Goal: Information Seeking & Learning: Learn about a topic

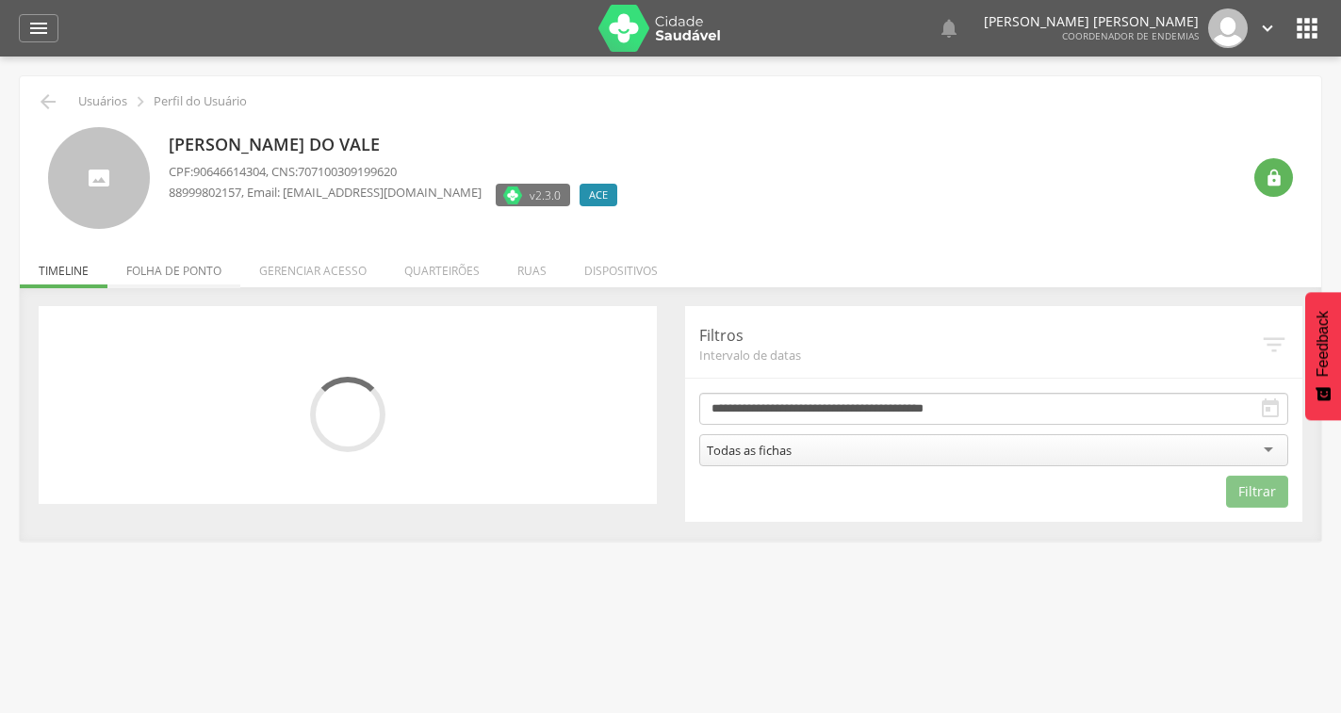
click at [199, 273] on li "Folha de ponto" at bounding box center [173, 266] width 133 height 44
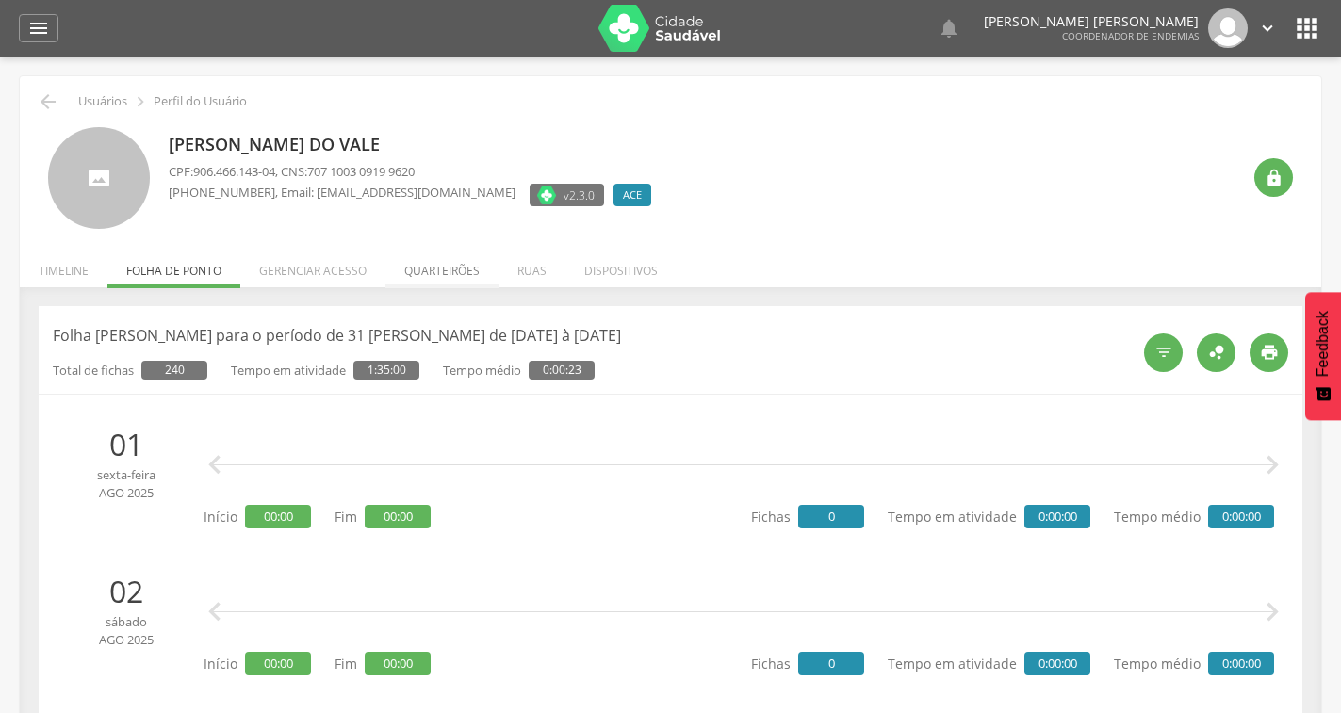
click at [439, 270] on li "Quarteirões" at bounding box center [441, 266] width 113 height 44
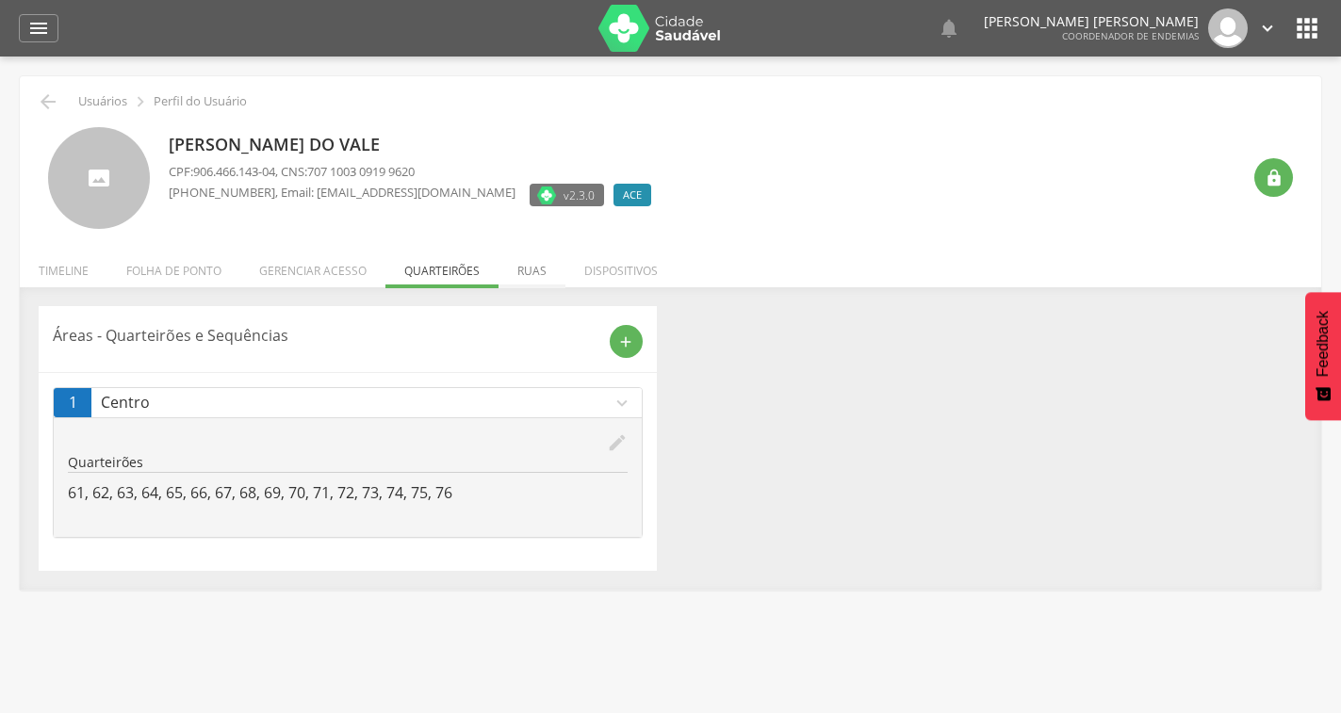
click at [533, 266] on li "Ruas" at bounding box center [531, 266] width 67 height 44
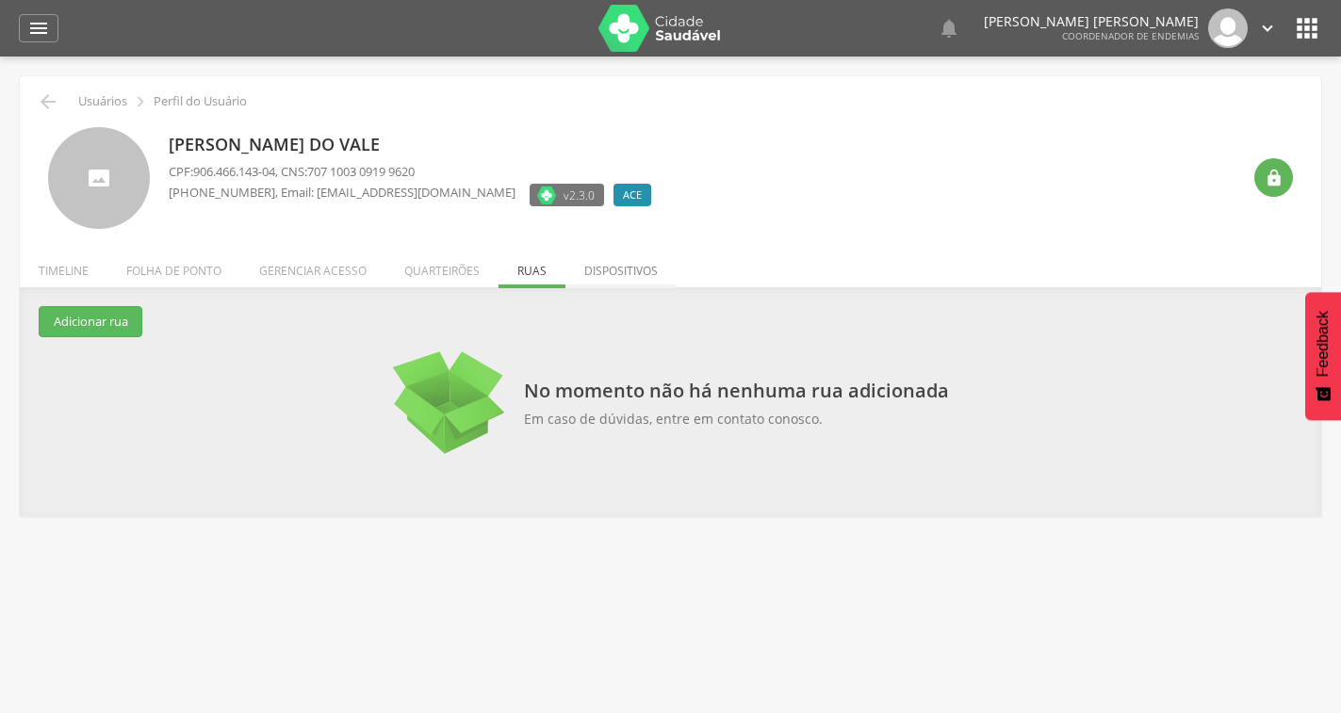
click at [622, 267] on li "Dispositivos" at bounding box center [620, 266] width 111 height 44
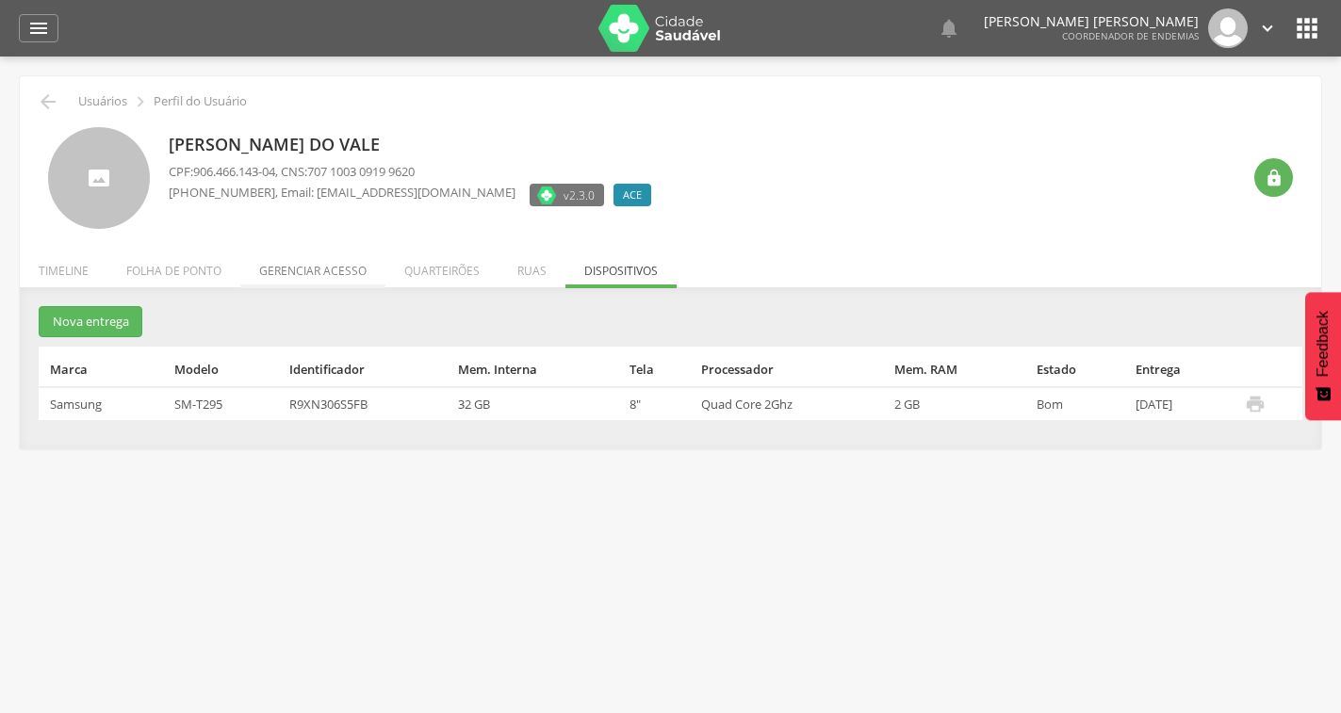
click at [328, 275] on li "Gerenciar acesso" at bounding box center [312, 266] width 145 height 44
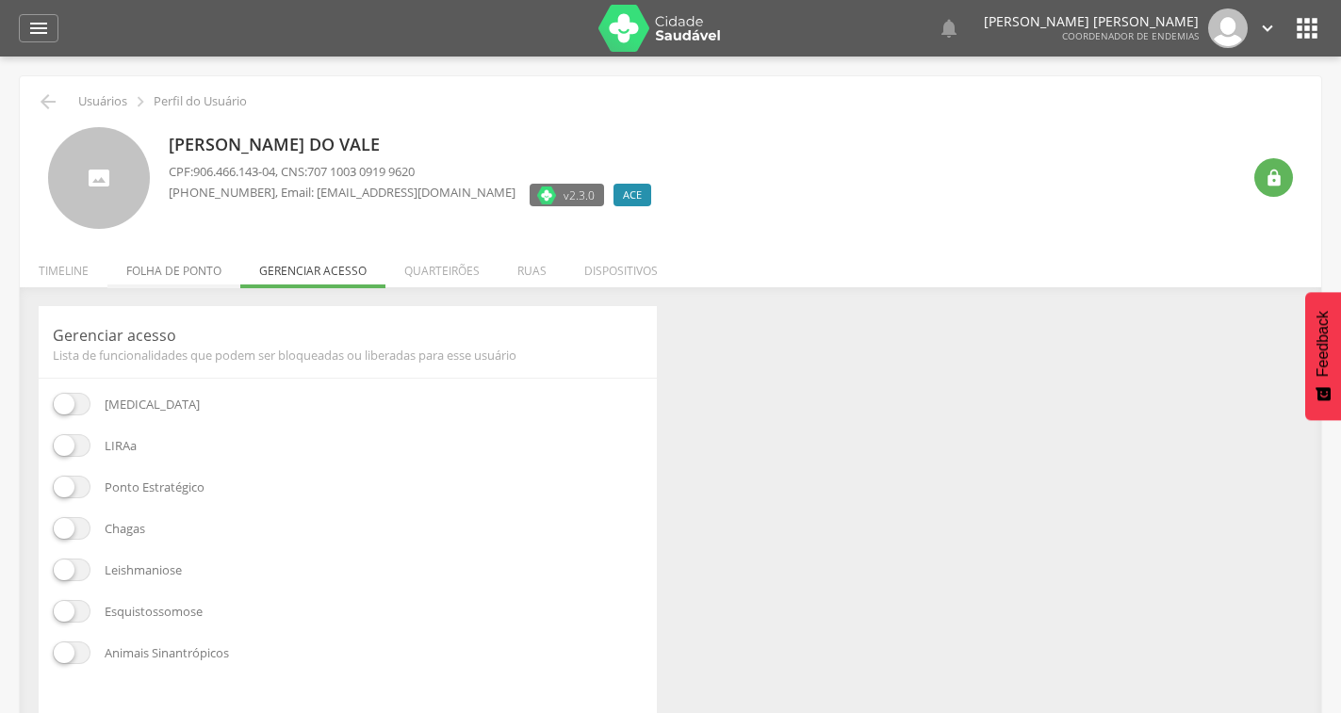
click at [183, 264] on li "Folha de ponto" at bounding box center [173, 266] width 133 height 44
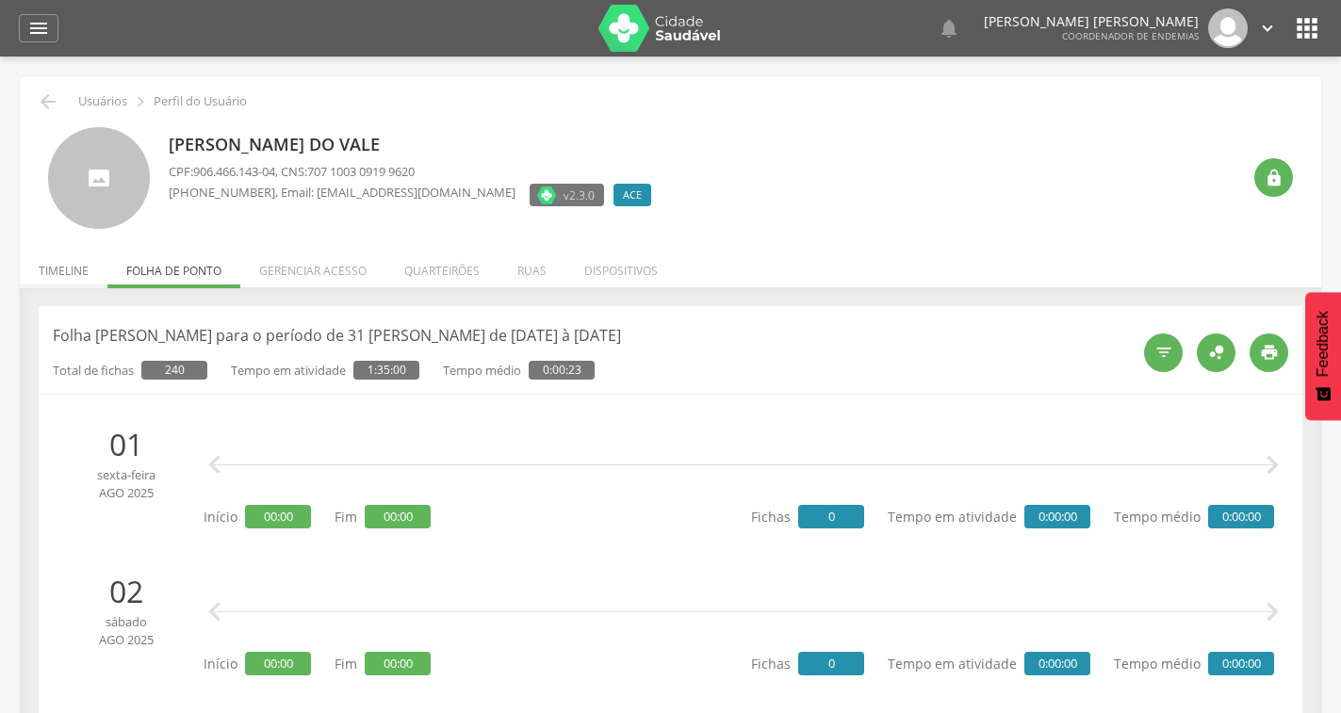
click at [56, 268] on li "Timeline" at bounding box center [64, 266] width 88 height 44
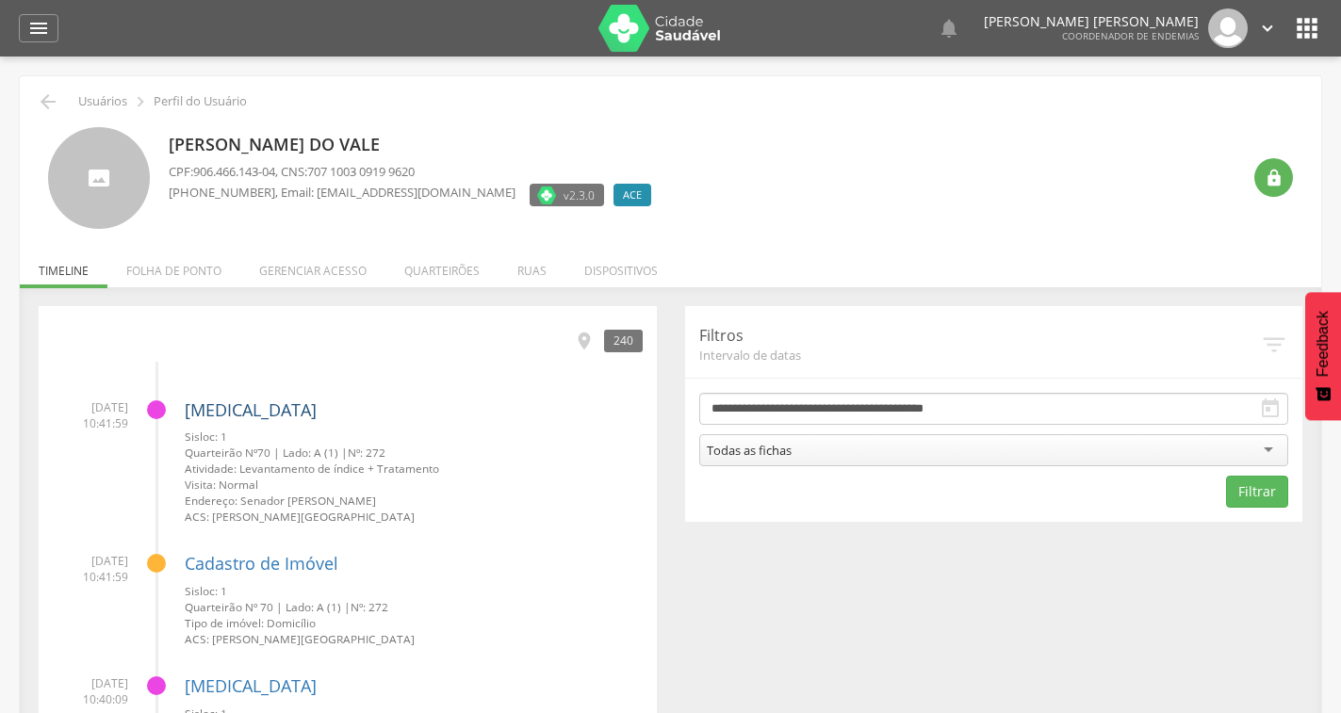
click at [222, 416] on link "[MEDICAL_DATA]" at bounding box center [251, 410] width 132 height 23
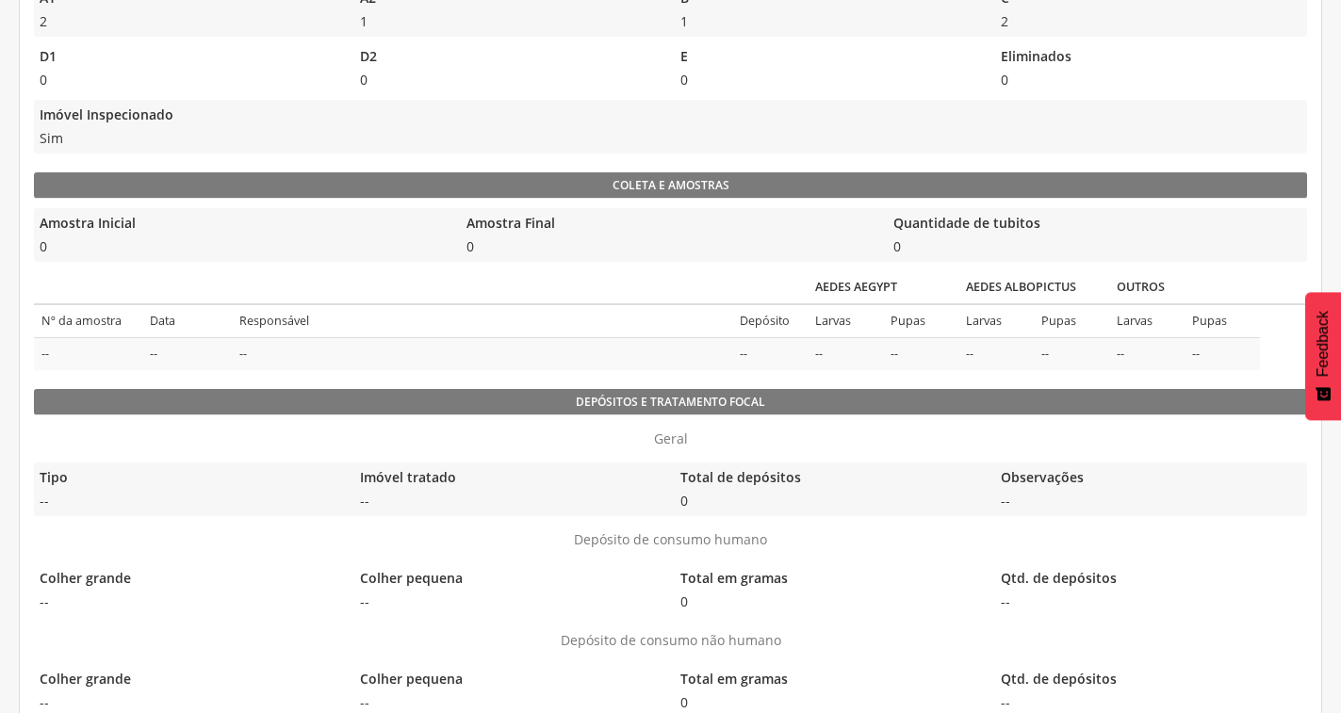
scroll to position [495, 0]
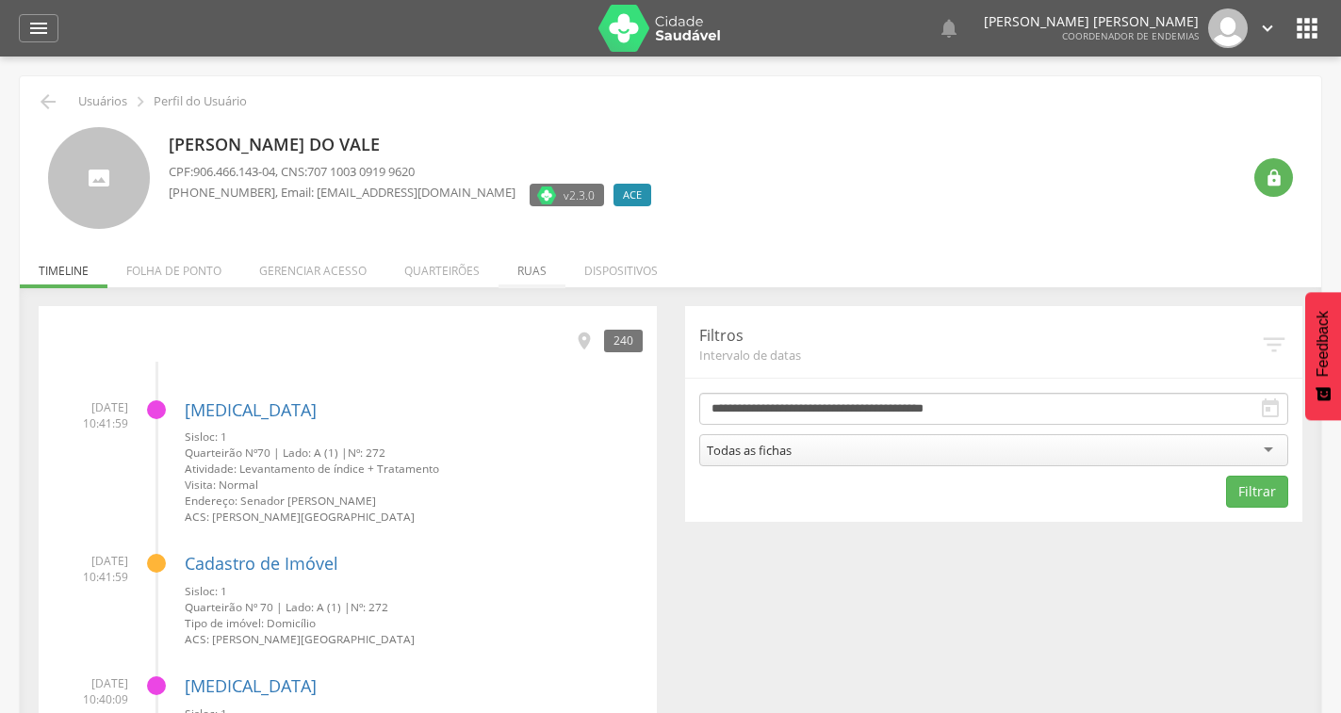
click at [517, 276] on li "Ruas" at bounding box center [531, 266] width 67 height 44
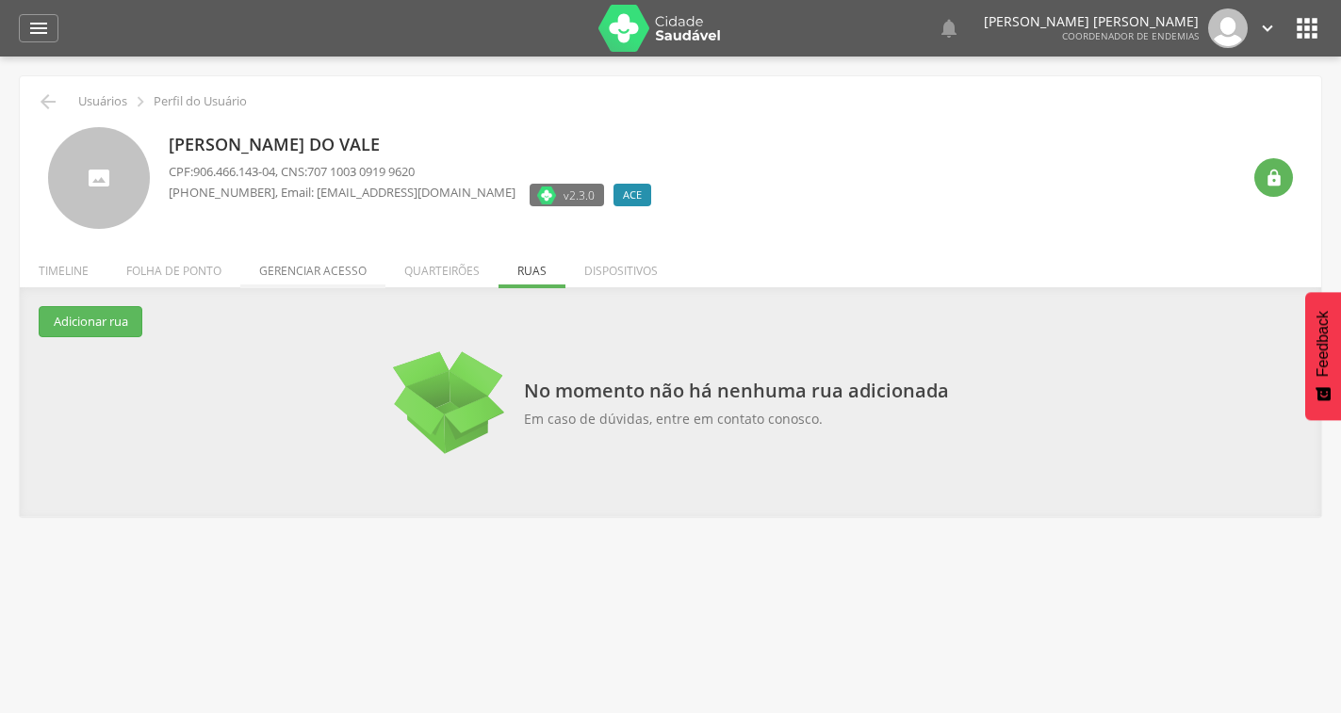
click at [328, 266] on li "Gerenciar acesso" at bounding box center [312, 266] width 145 height 44
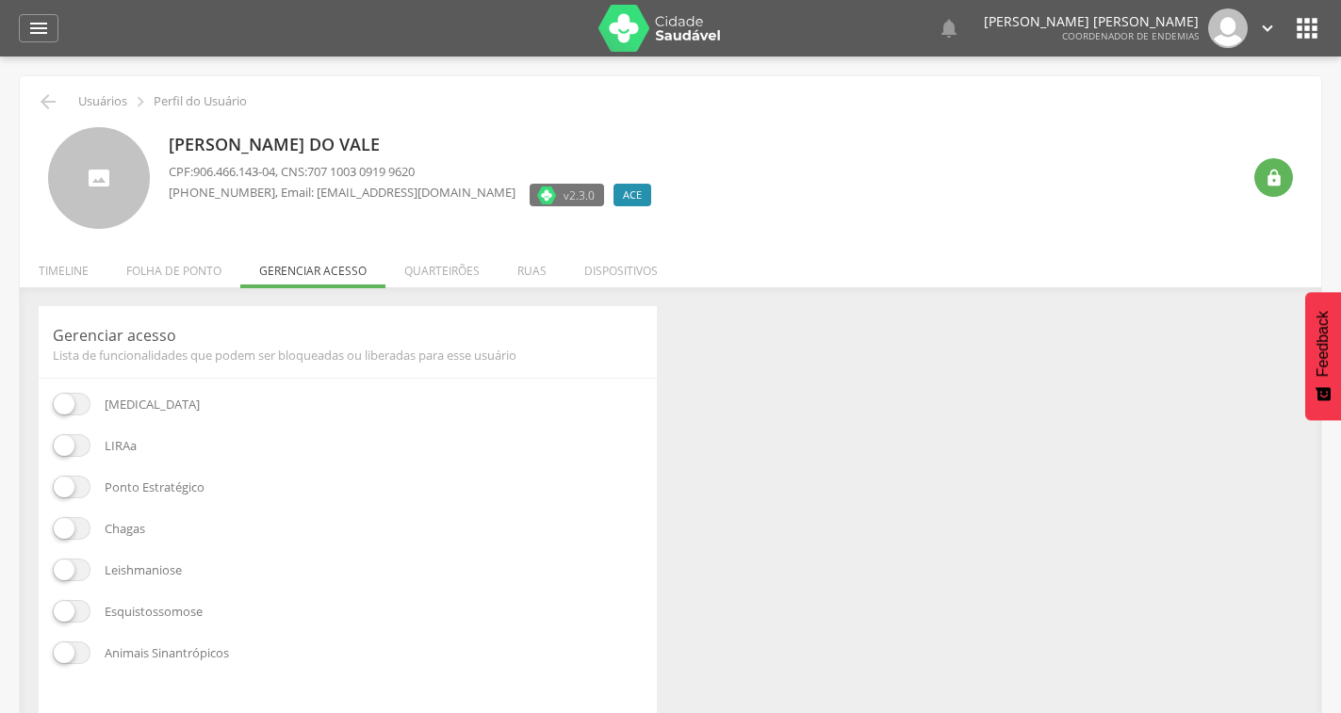
click at [428, 274] on li "Quarteirões" at bounding box center [441, 266] width 113 height 44
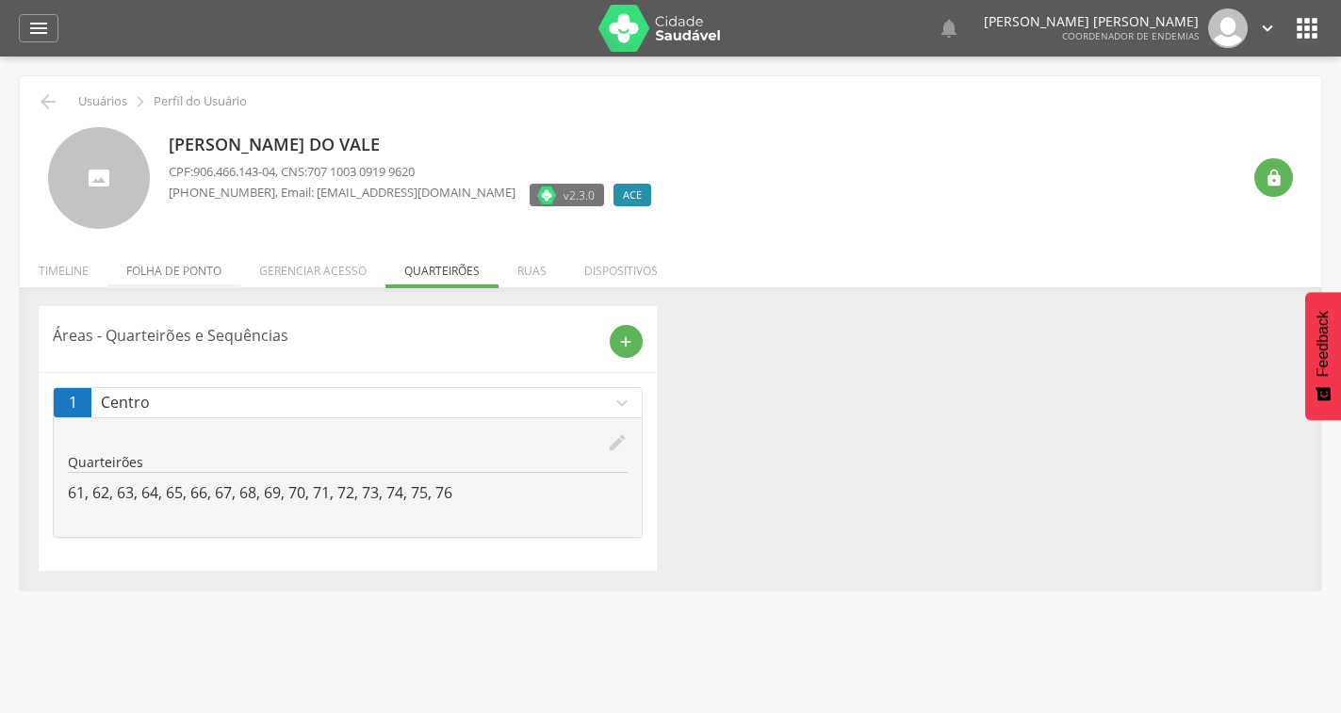
click at [176, 271] on li "Folha de ponto" at bounding box center [173, 266] width 133 height 44
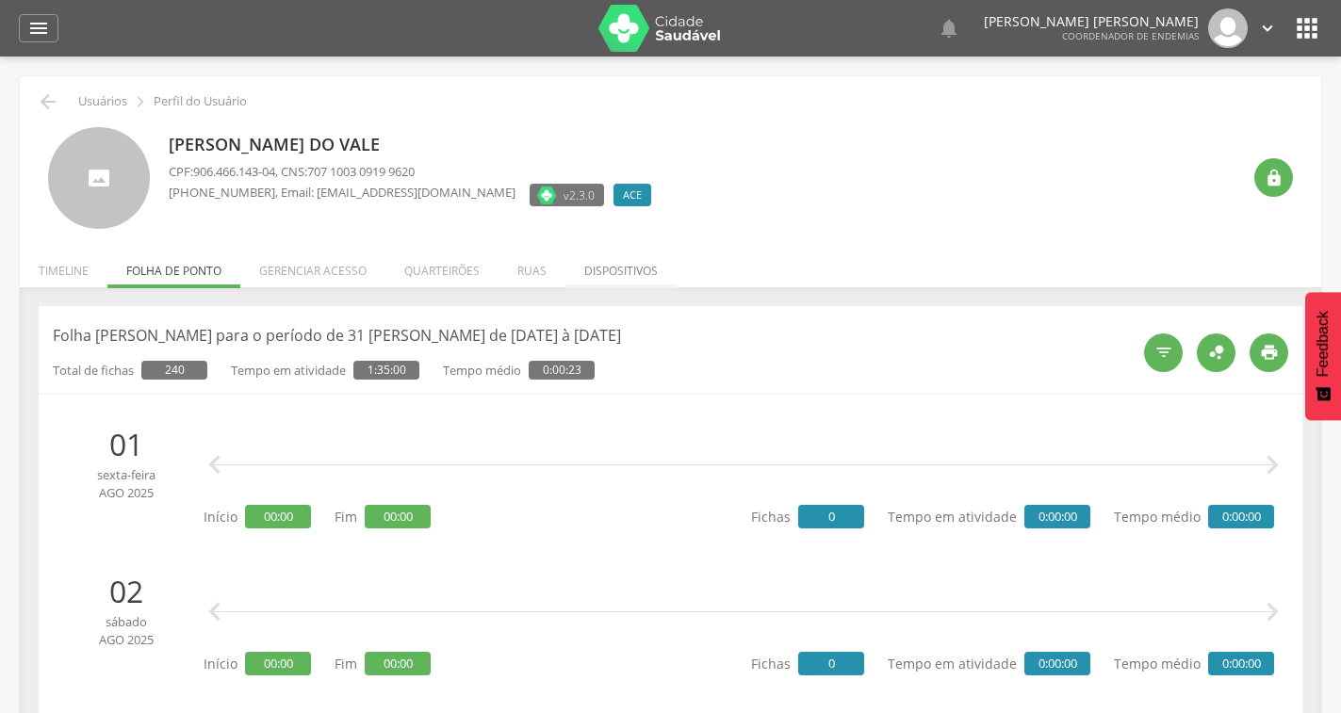
click at [614, 259] on li "Dispositivos" at bounding box center [620, 266] width 111 height 44
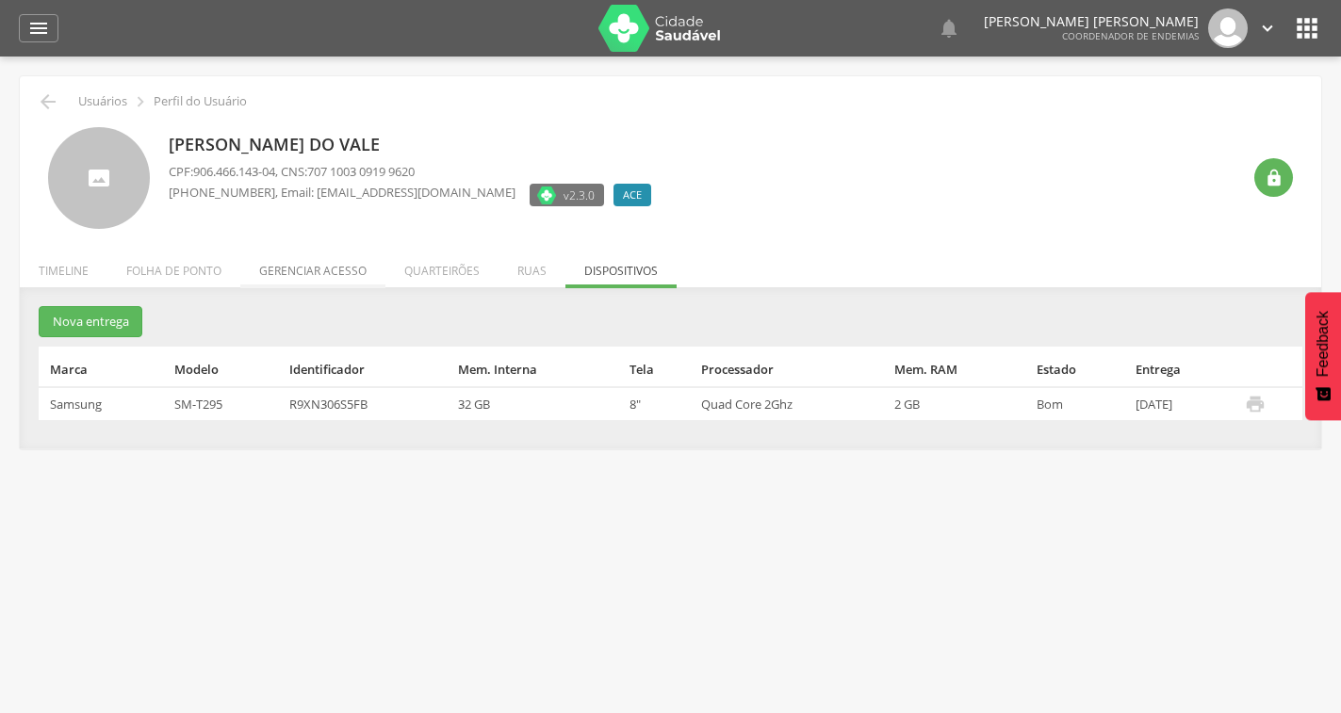
click at [350, 267] on li "Gerenciar acesso" at bounding box center [312, 266] width 145 height 44
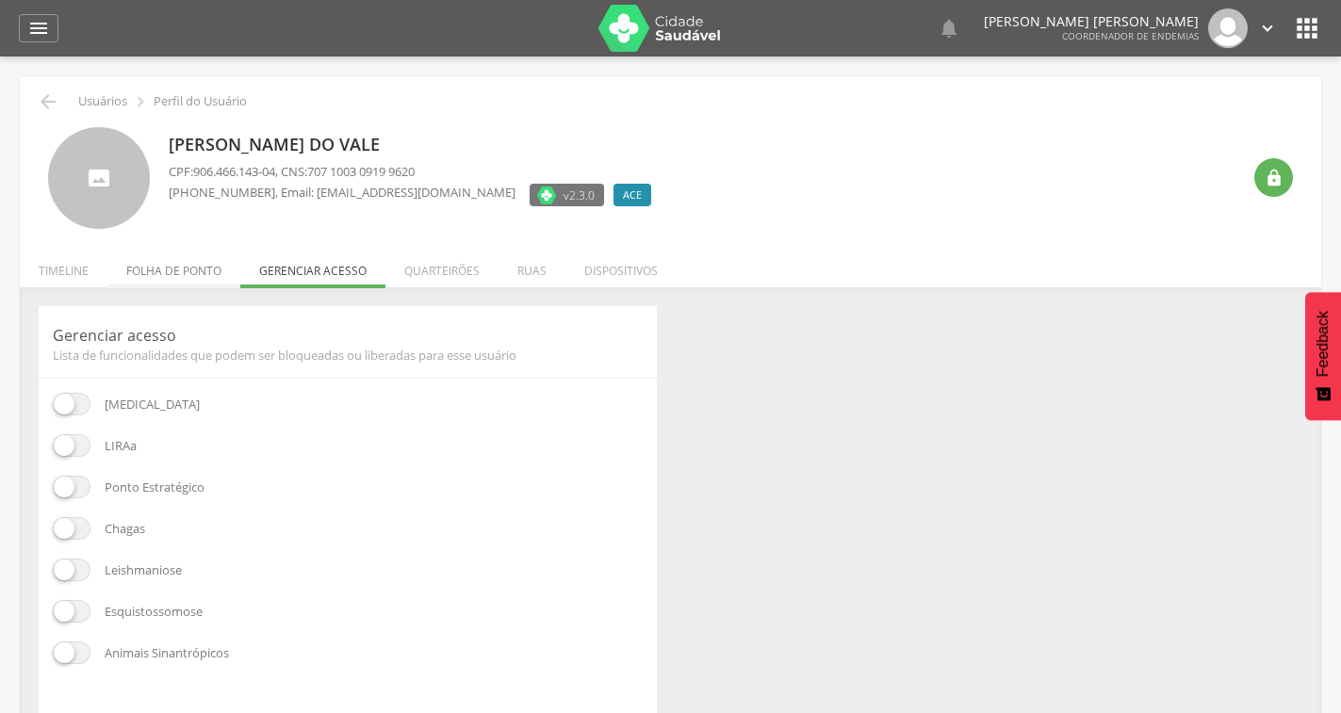
click at [171, 277] on li "Folha de ponto" at bounding box center [173, 266] width 133 height 44
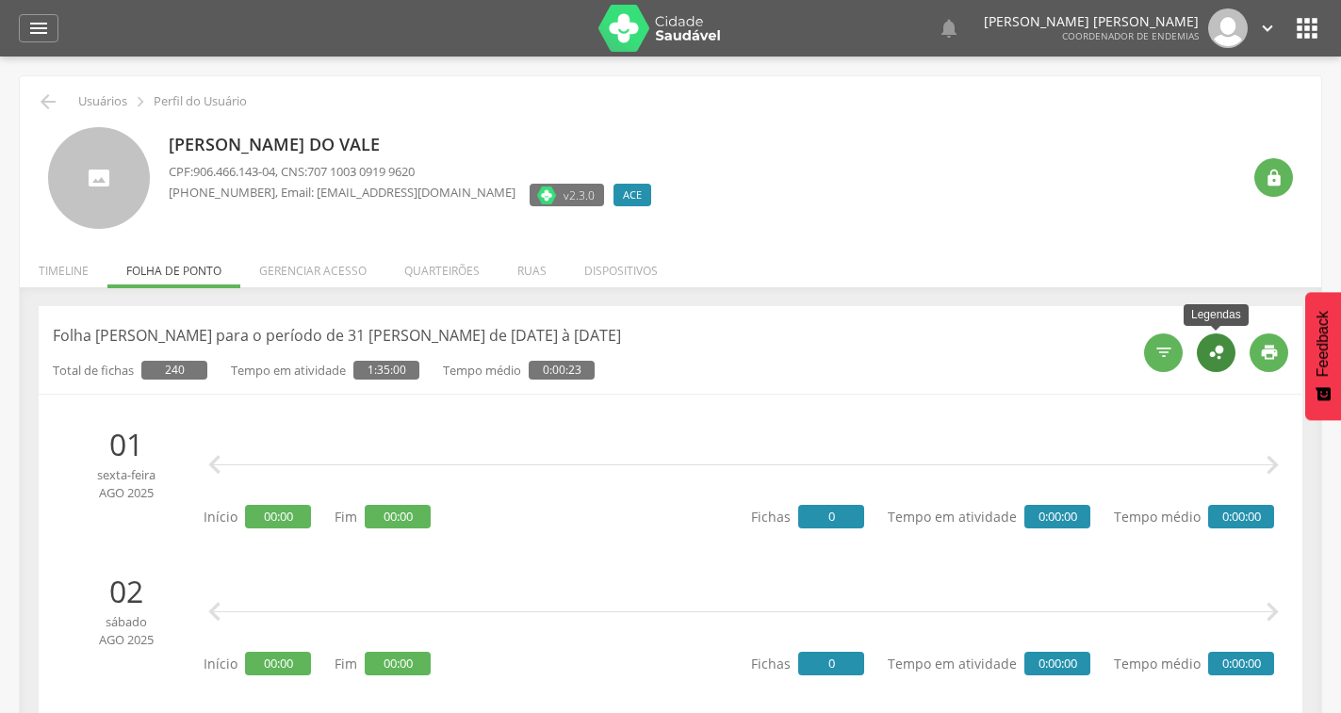
click at [1218, 351] on icon "" at bounding box center [1216, 352] width 21 height 21
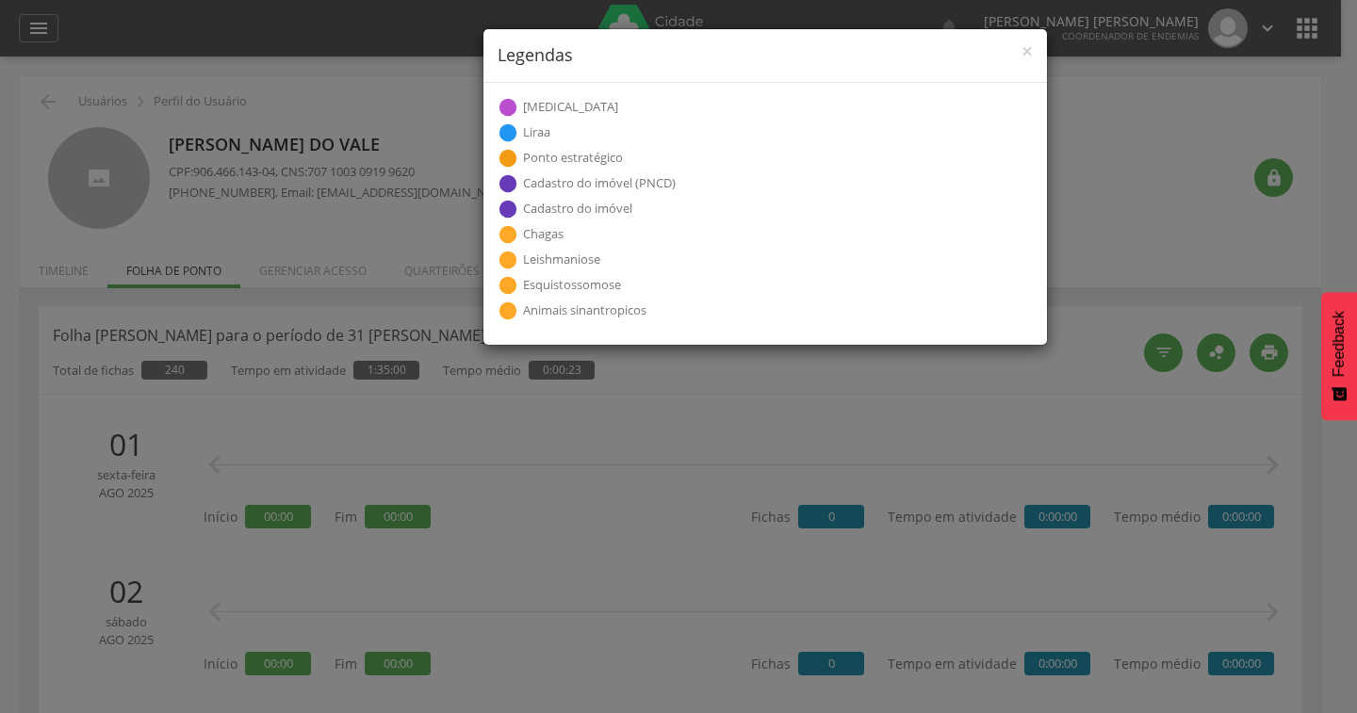
click at [1106, 142] on div "× Legendas  Visita  Cadastro individual  Cadastro domiciliar  Atividade col…" at bounding box center [678, 356] width 1357 height 713
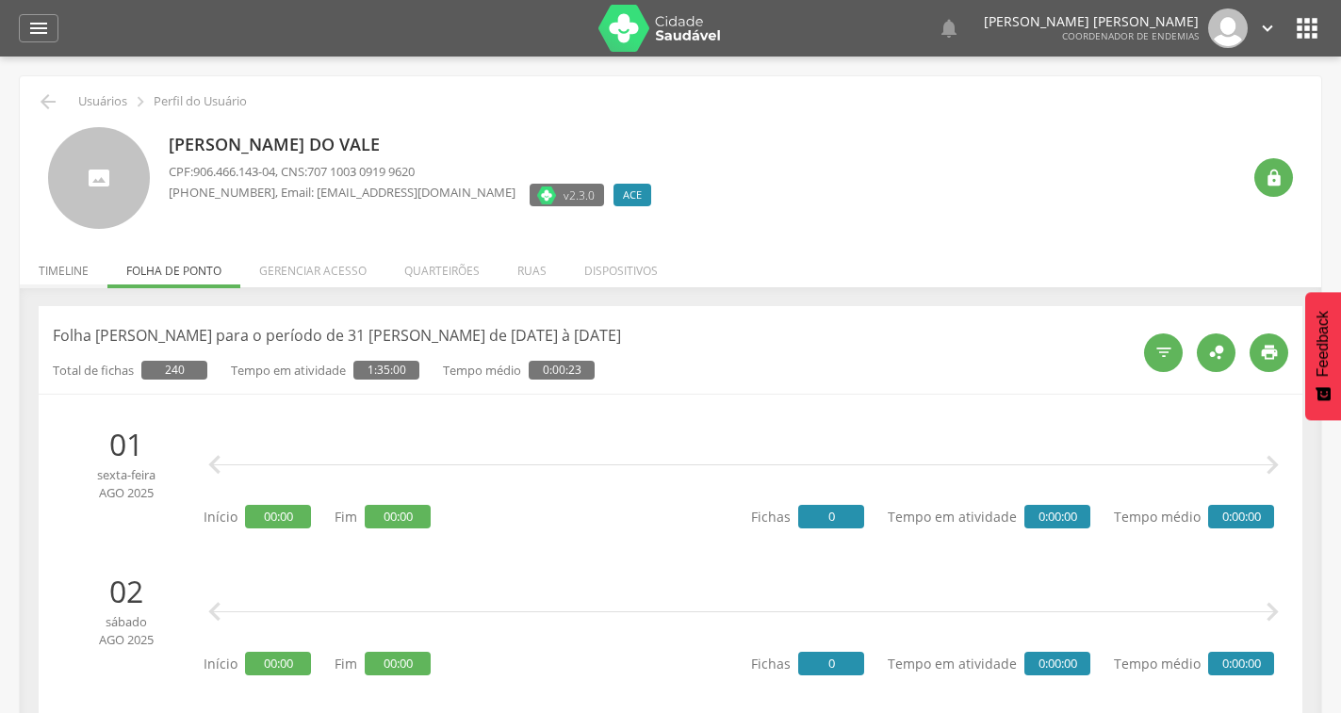
click at [72, 261] on li "Timeline" at bounding box center [64, 266] width 88 height 44
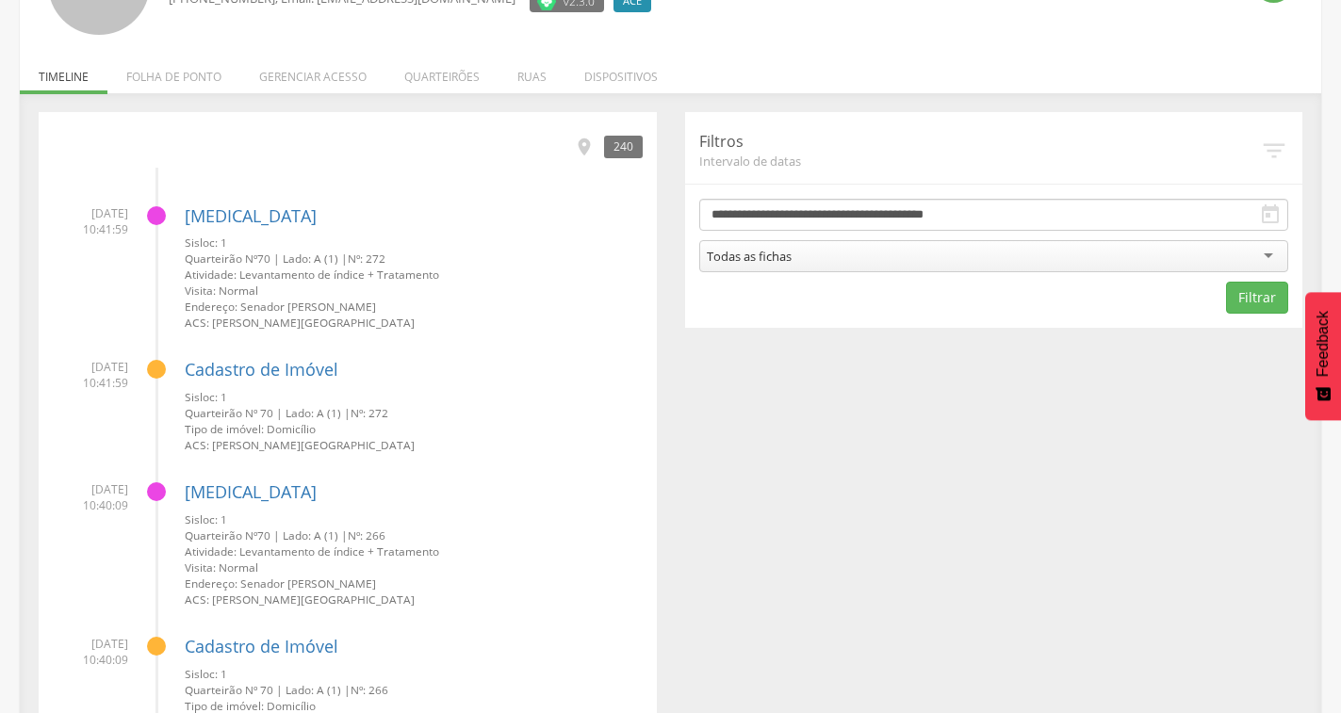
scroll to position [471, 0]
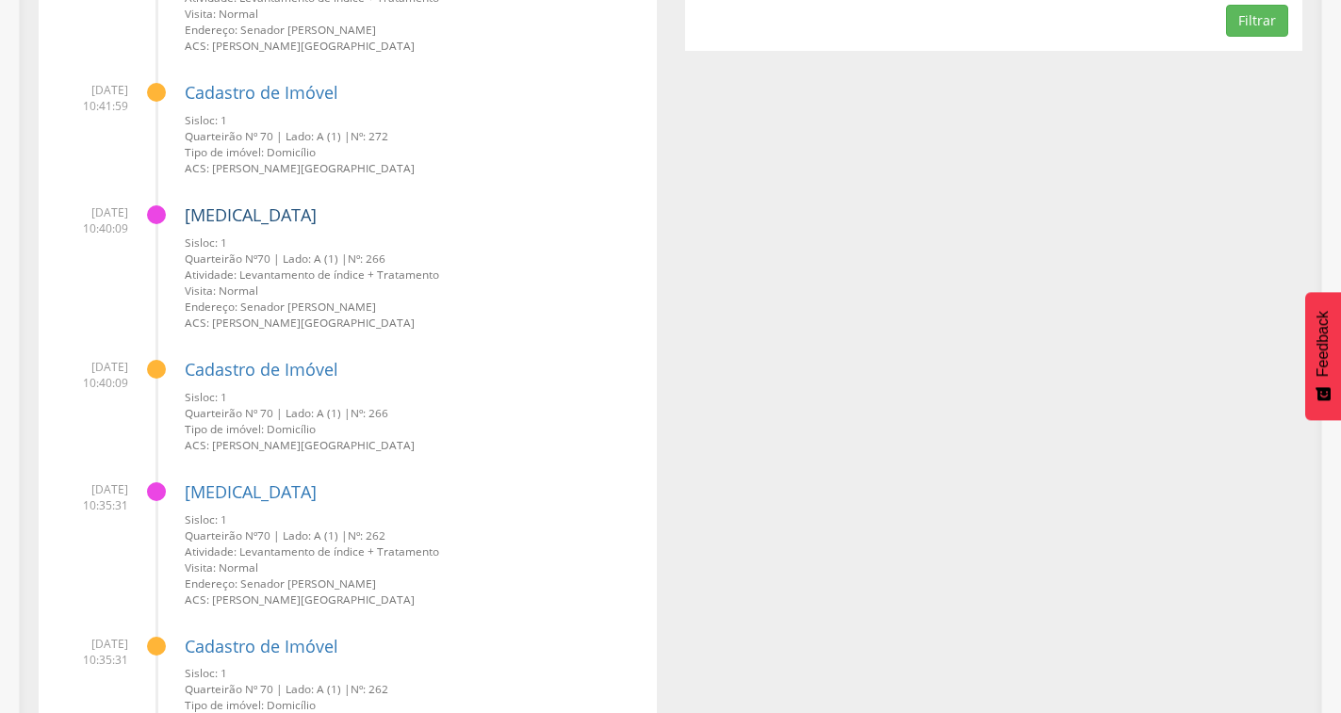
click at [226, 209] on link "[MEDICAL_DATA]" at bounding box center [251, 214] width 132 height 23
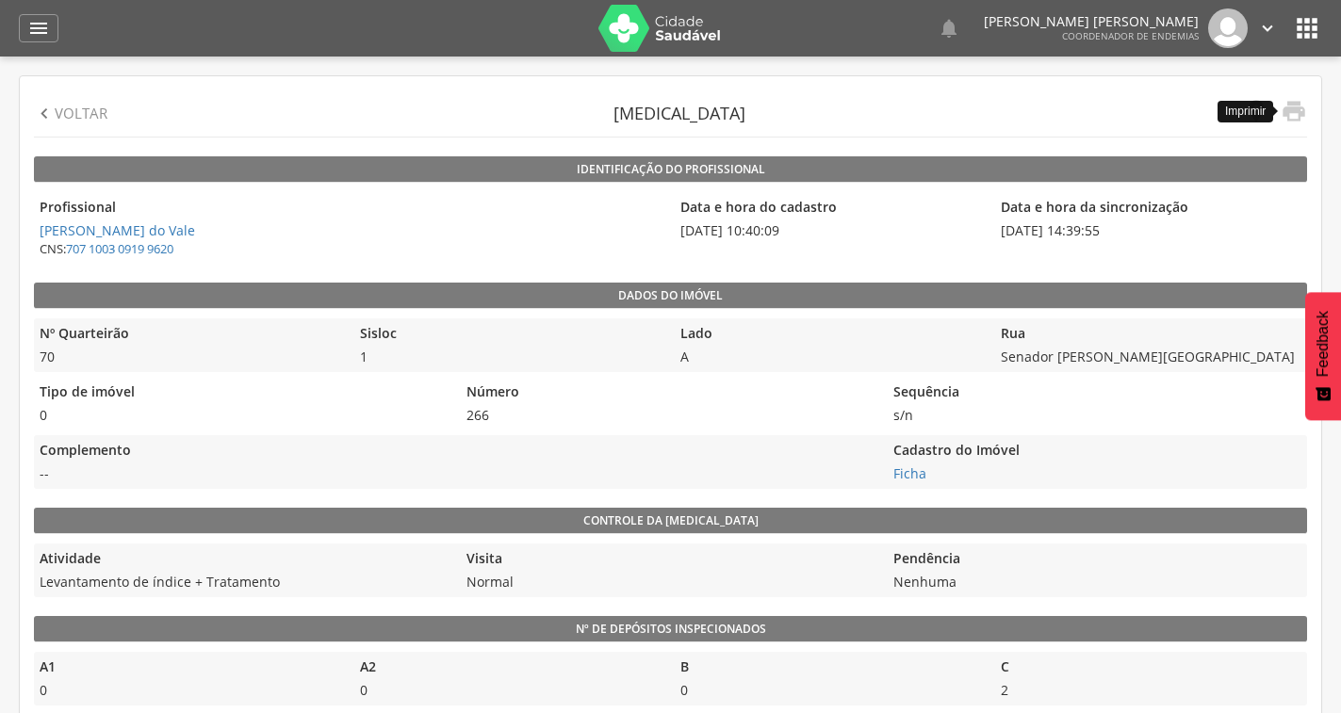
click at [1278, 114] on link " Imprimir" at bounding box center [1288, 113] width 38 height 31
click at [1246, 112] on icon "" at bounding box center [1256, 111] width 26 height 26
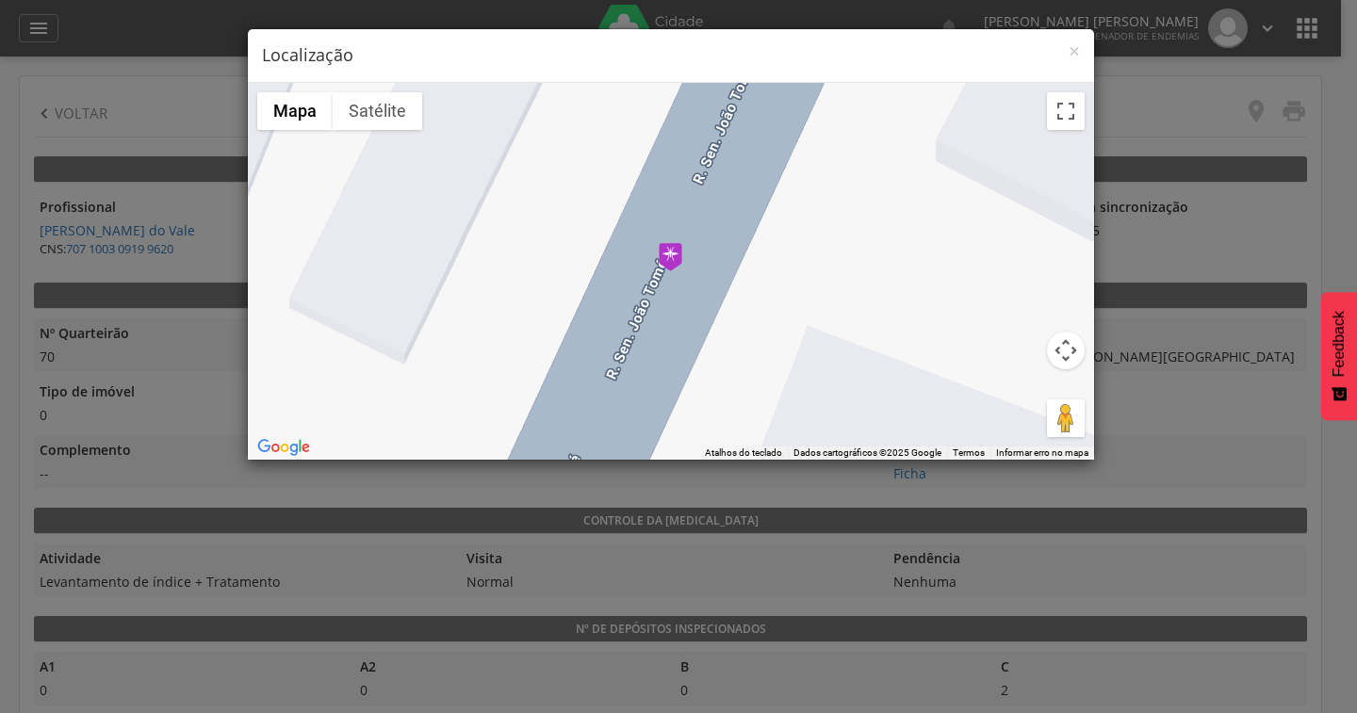
click at [1066, 358] on button "Controles da câmera no mapa" at bounding box center [1066, 351] width 38 height 38
click at [1062, 107] on button "Ativar a visualização em tela cheia" at bounding box center [1066, 111] width 38 height 38
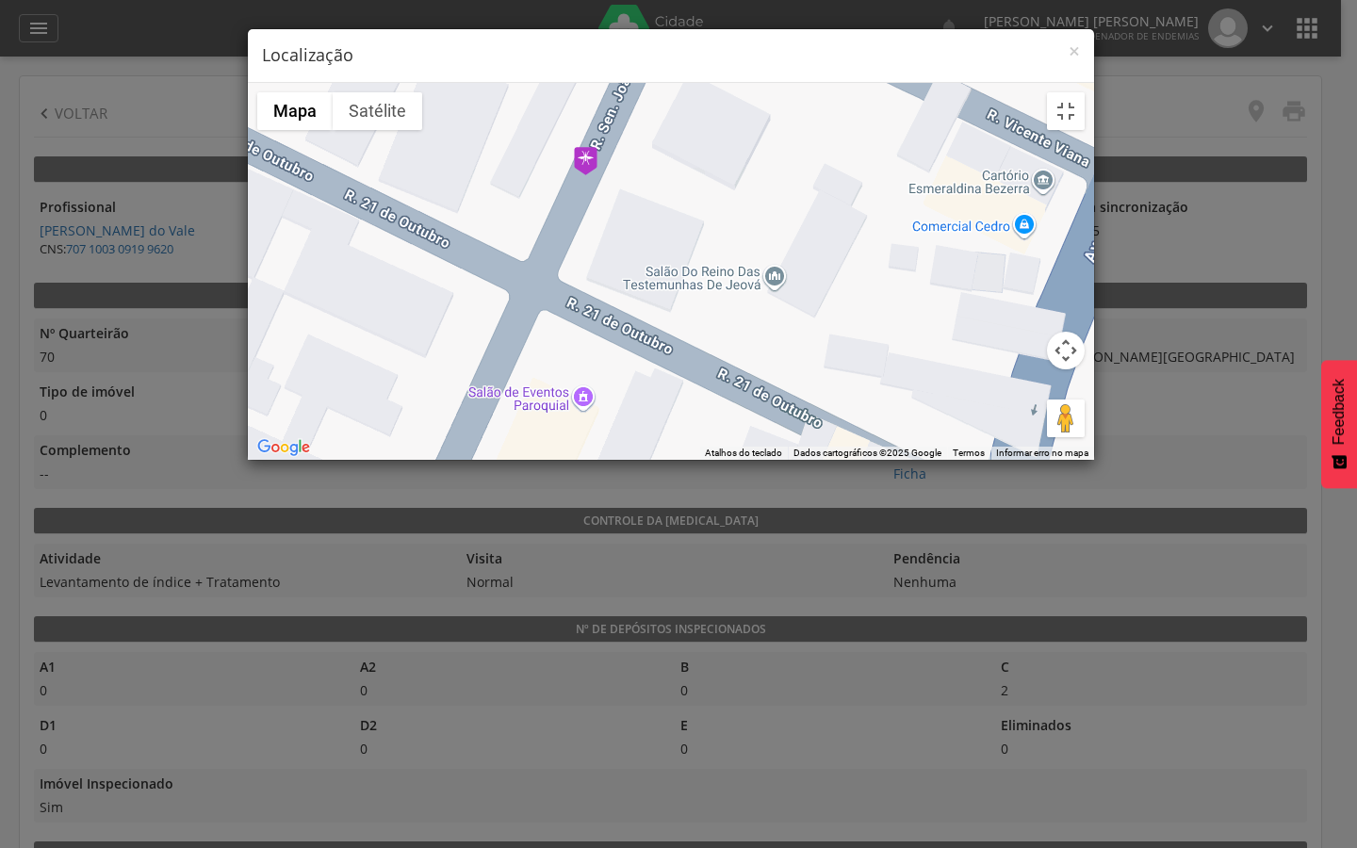
drag, startPoint x: 928, startPoint y: 290, endPoint x: 660, endPoint y: 317, distance: 268.9
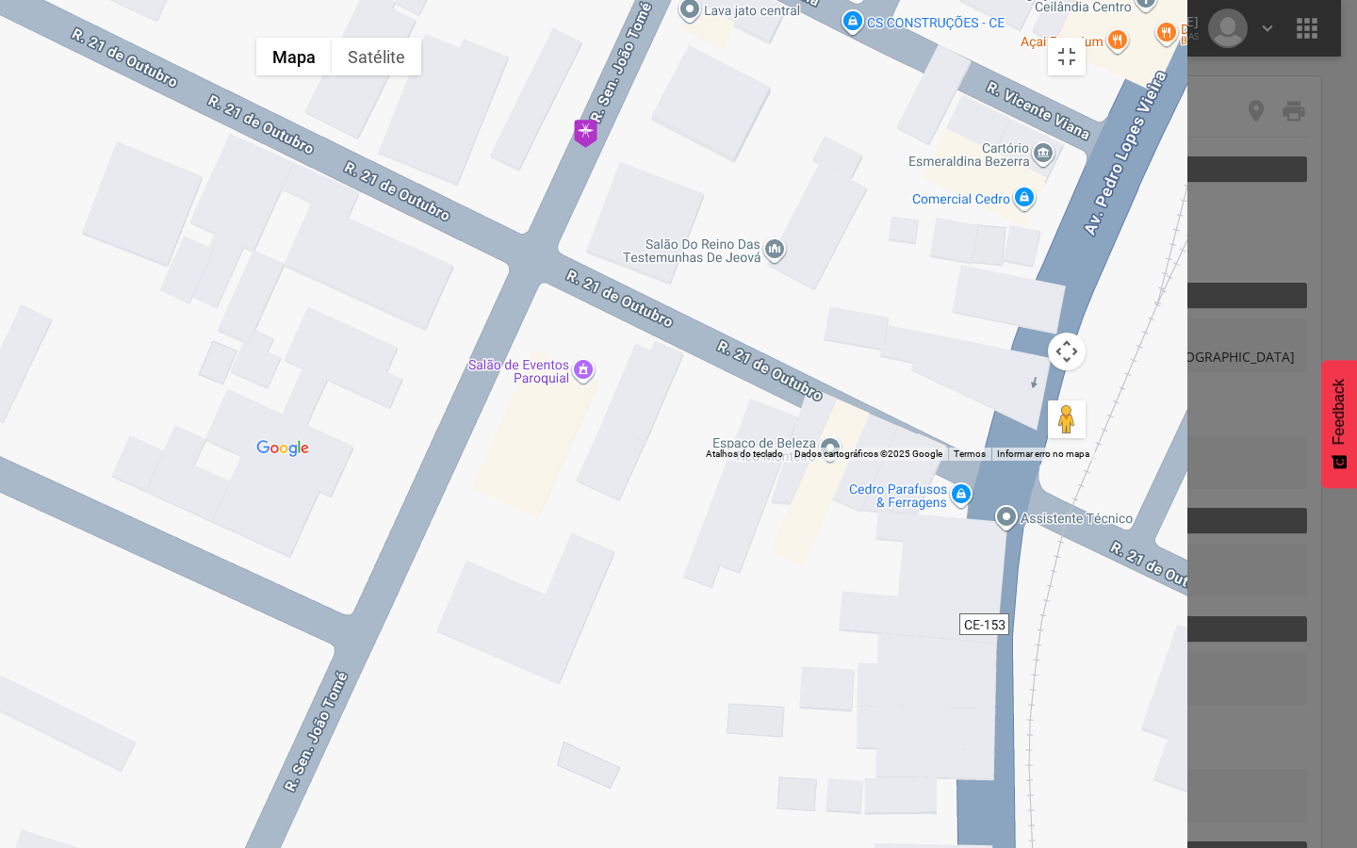
click at [660, 317] on div at bounding box center [671, 244] width 848 height 432
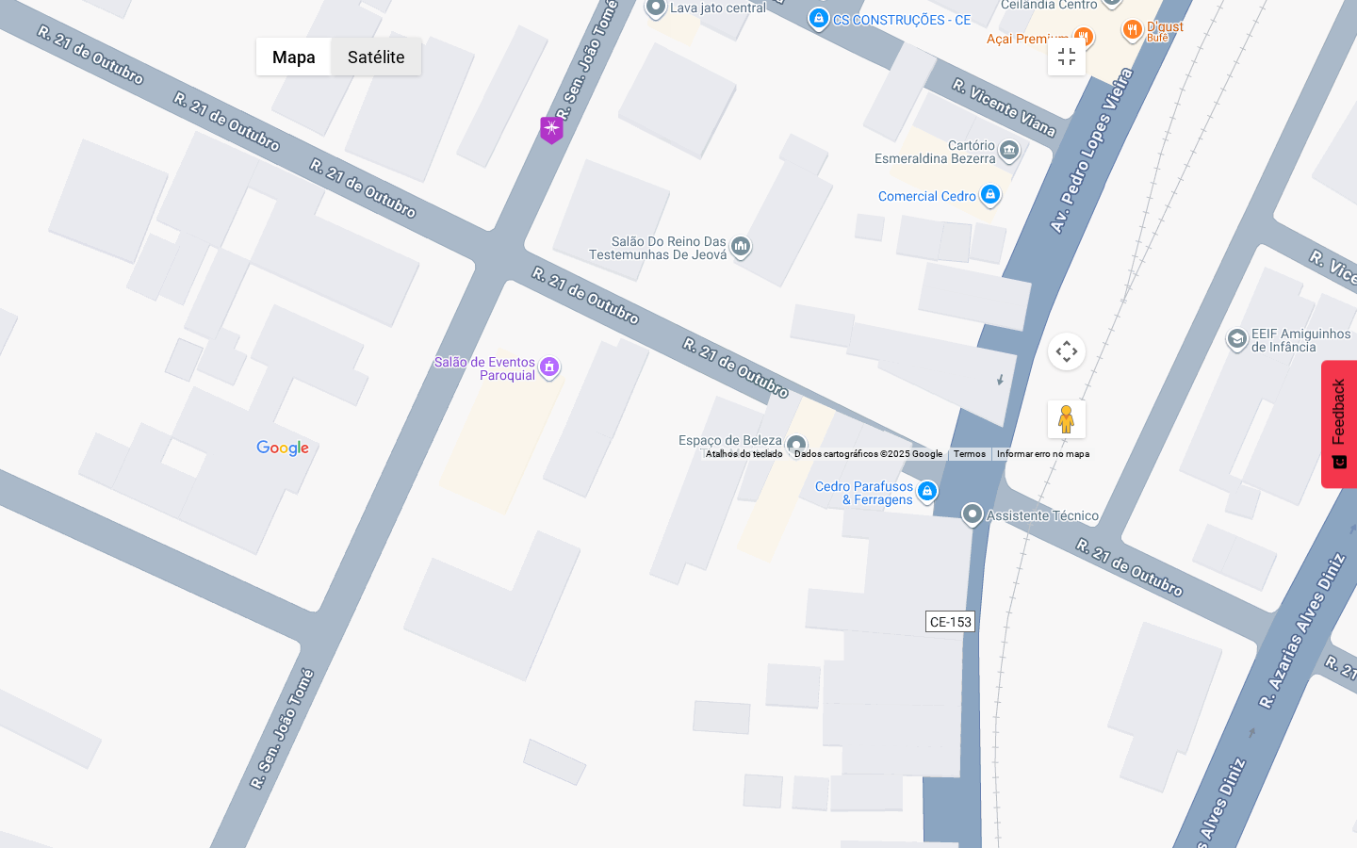
click at [332, 38] on button "Satélite" at bounding box center [376, 57] width 89 height 38
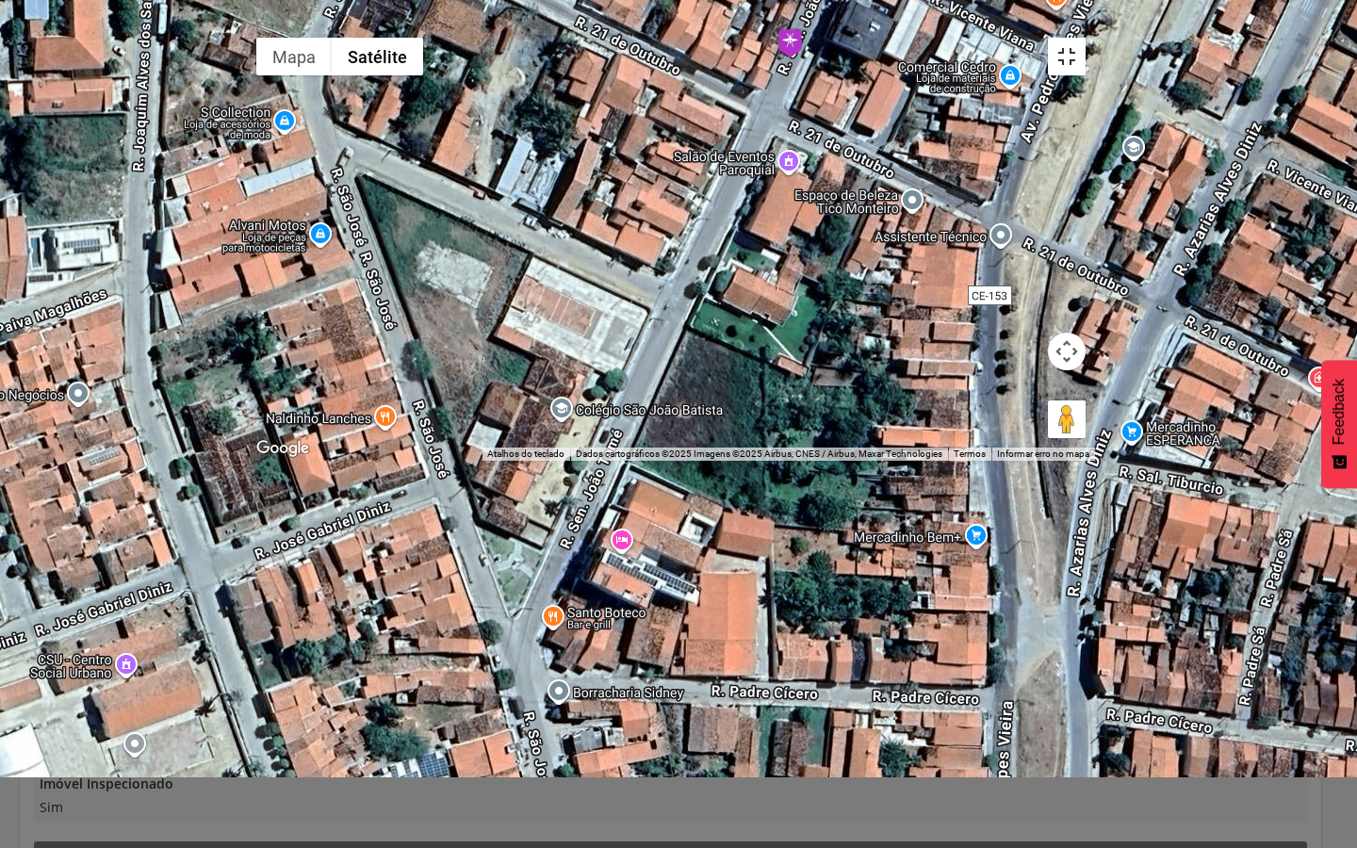
click at [1085, 42] on button "Ativar a visualização em tela cheia" at bounding box center [1067, 57] width 38 height 38
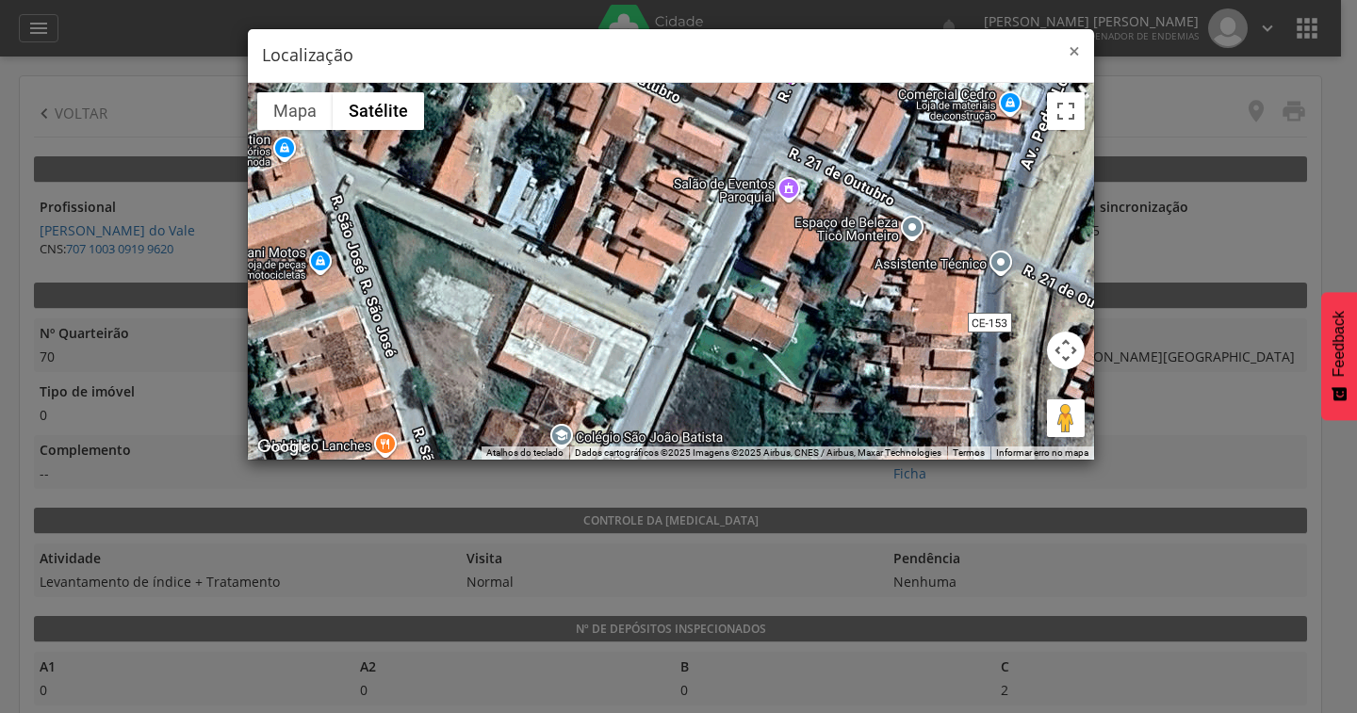
click at [1074, 54] on span "×" at bounding box center [1073, 51] width 11 height 26
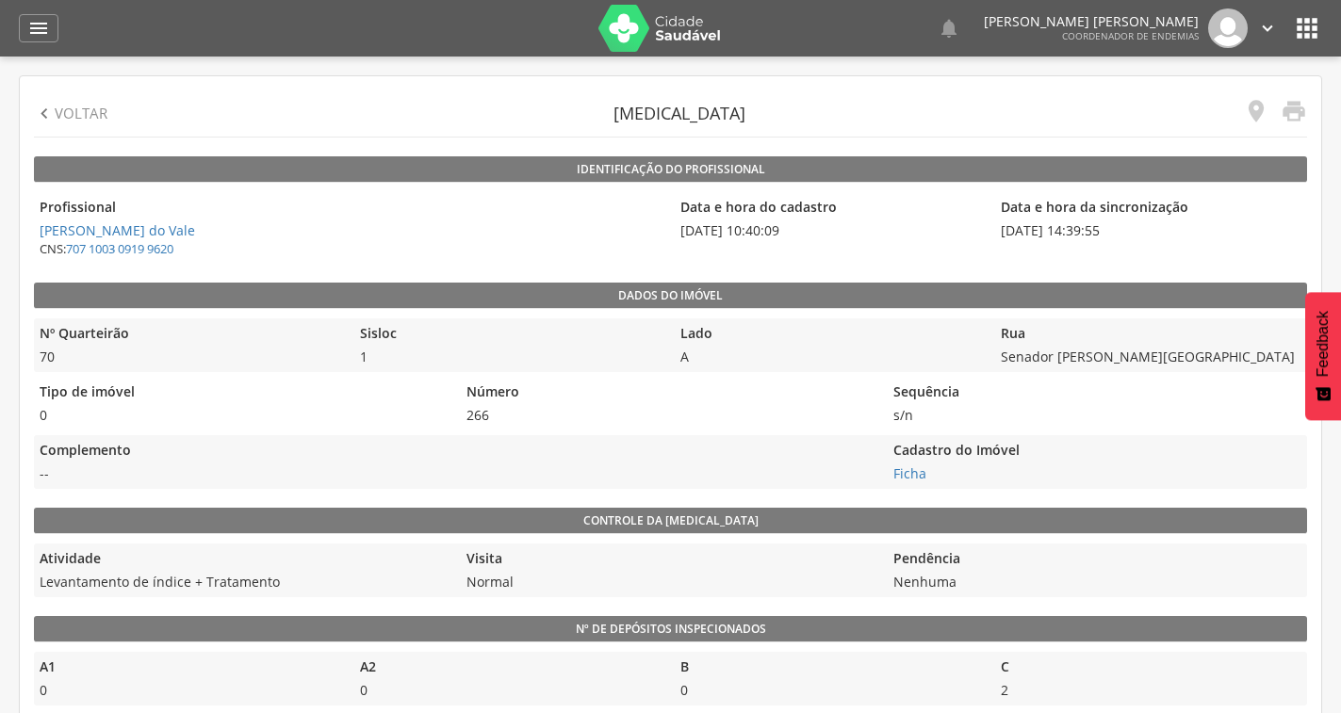
click at [45, 114] on icon "" at bounding box center [44, 114] width 21 height 21
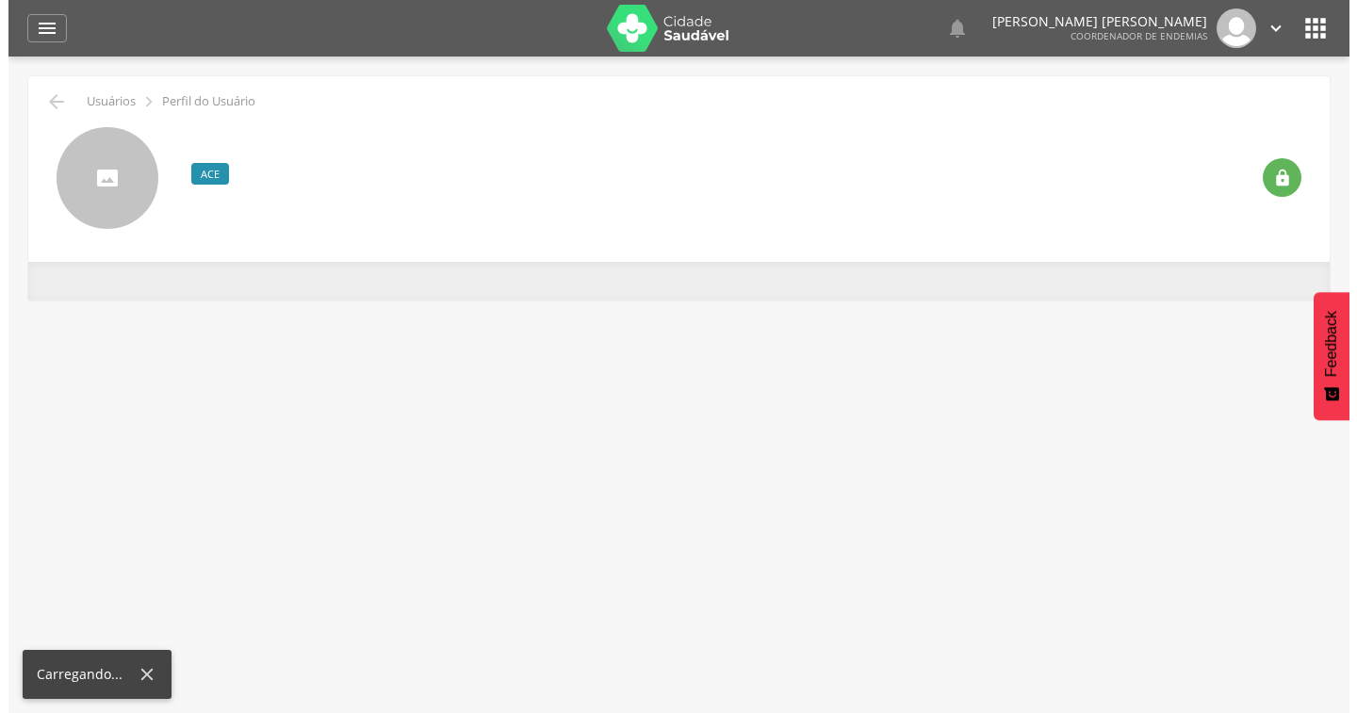
scroll to position [57, 0]
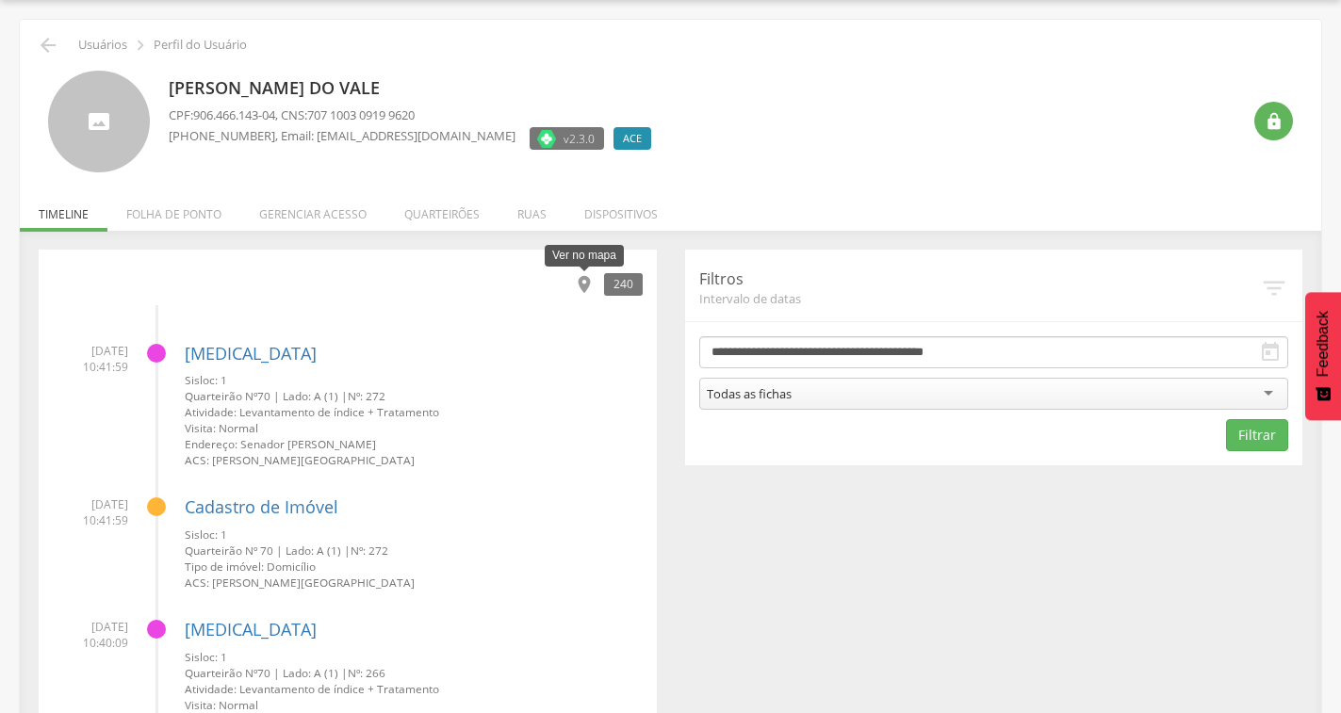
click at [582, 287] on icon "" at bounding box center [584, 284] width 21 height 21
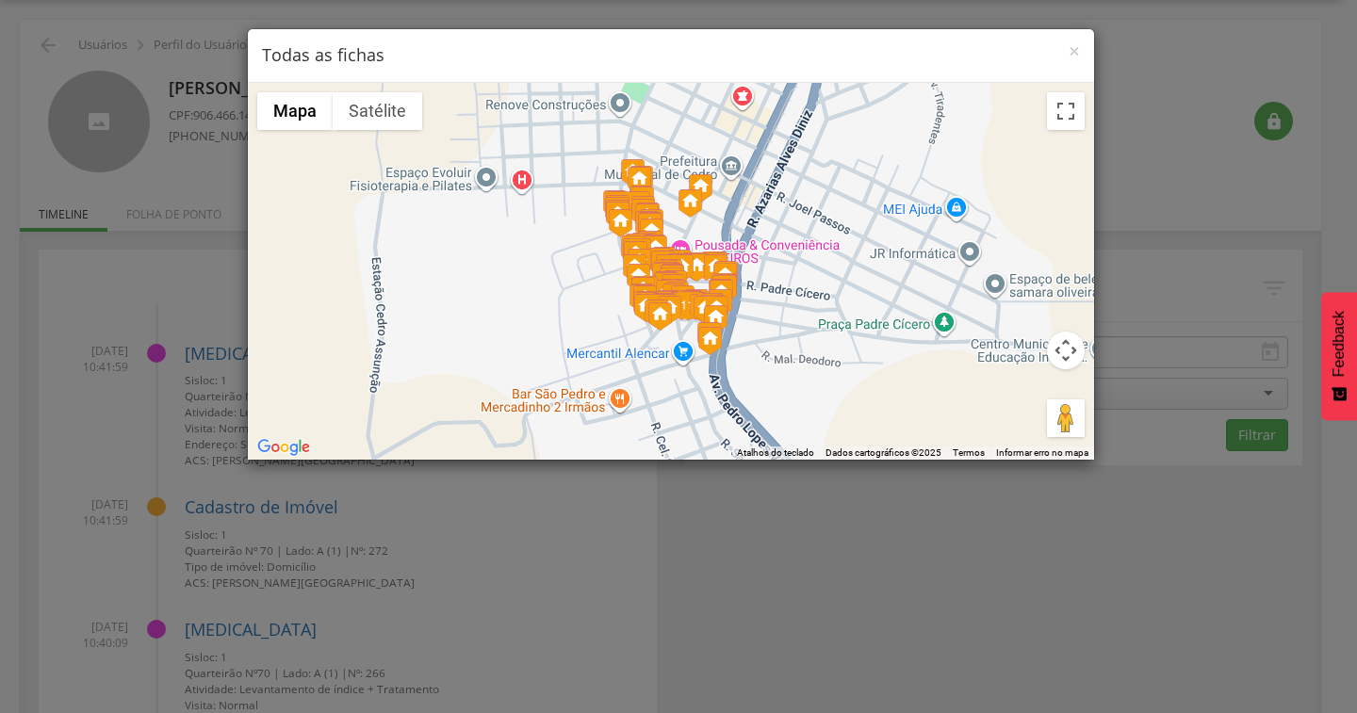
click at [1072, 352] on button "Controles da câmera no mapa" at bounding box center [1066, 351] width 38 height 38
click at [1064, 106] on button "Ativar a visualização em tela cheia" at bounding box center [1066, 111] width 38 height 38
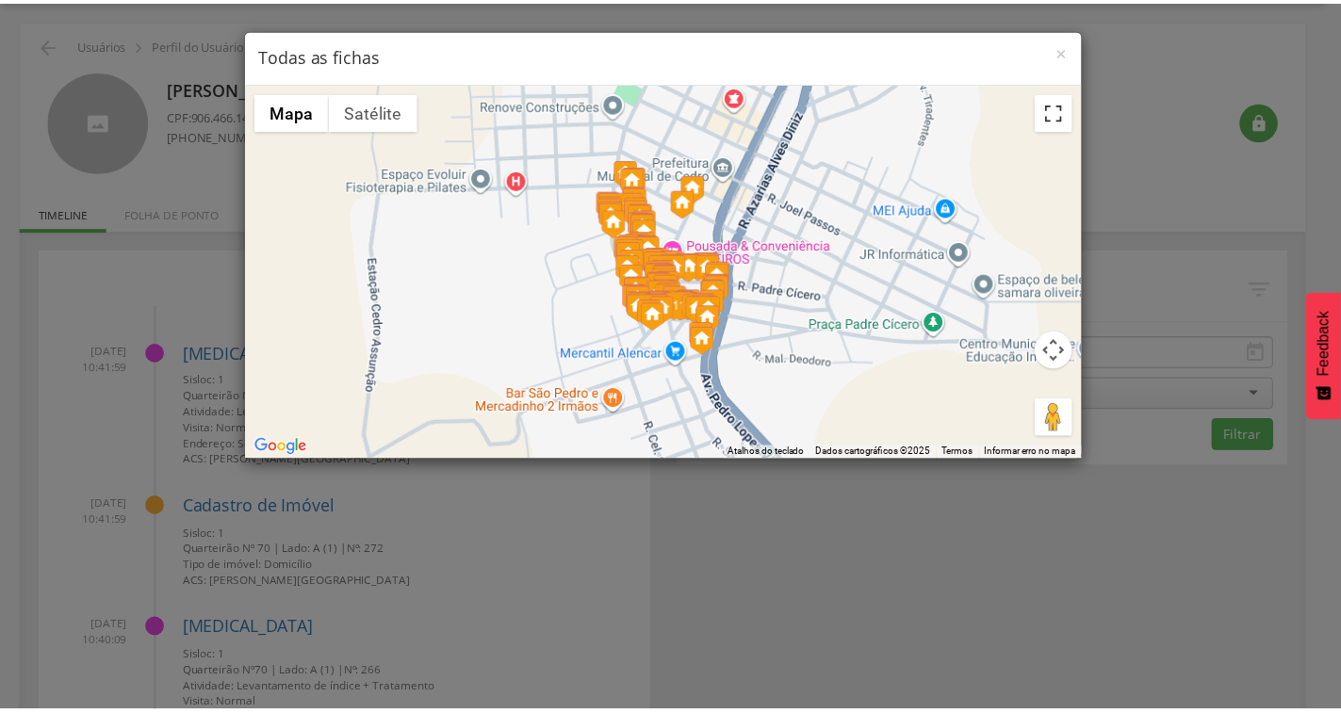
scroll to position [0, 0]
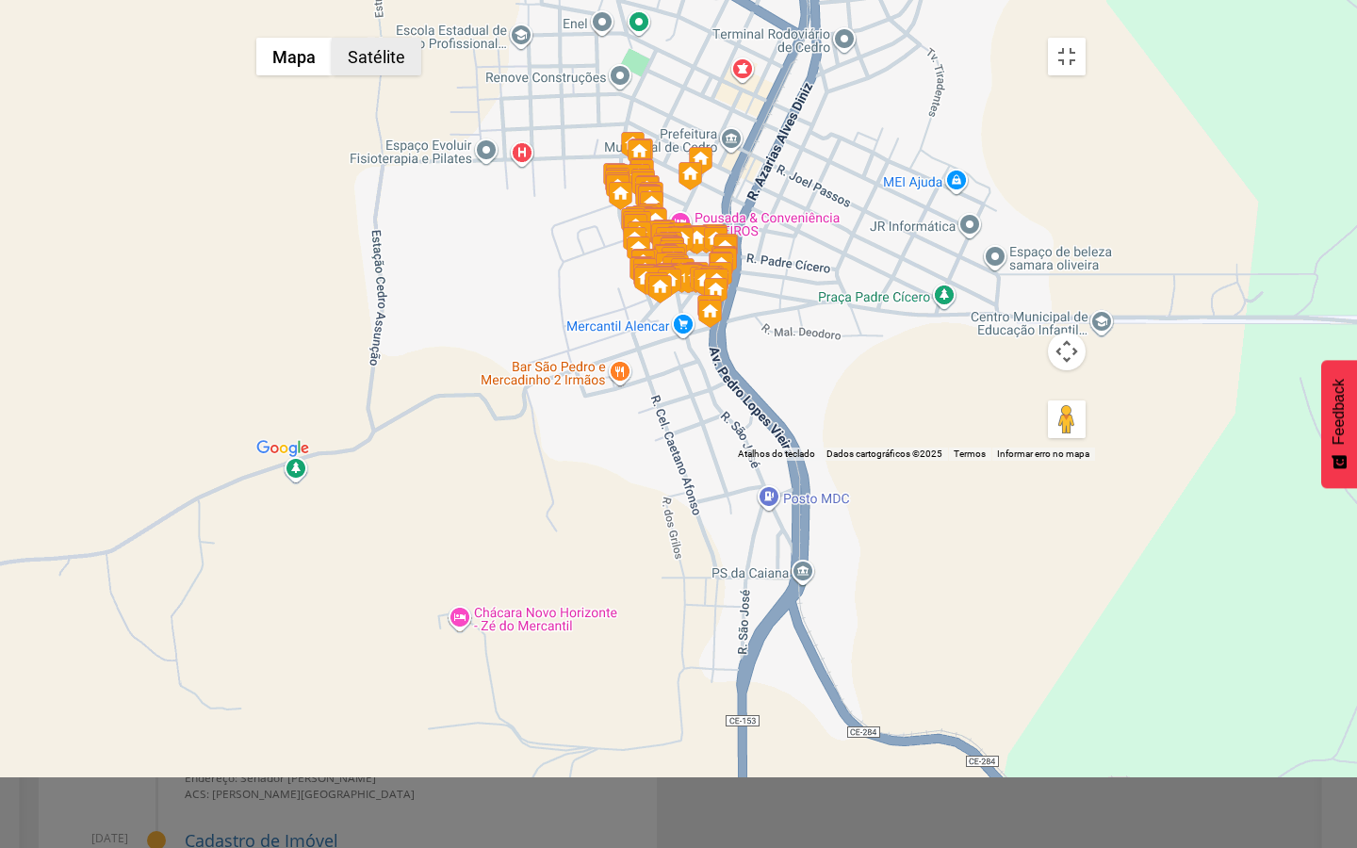
click at [332, 39] on button "Satélite" at bounding box center [376, 57] width 89 height 38
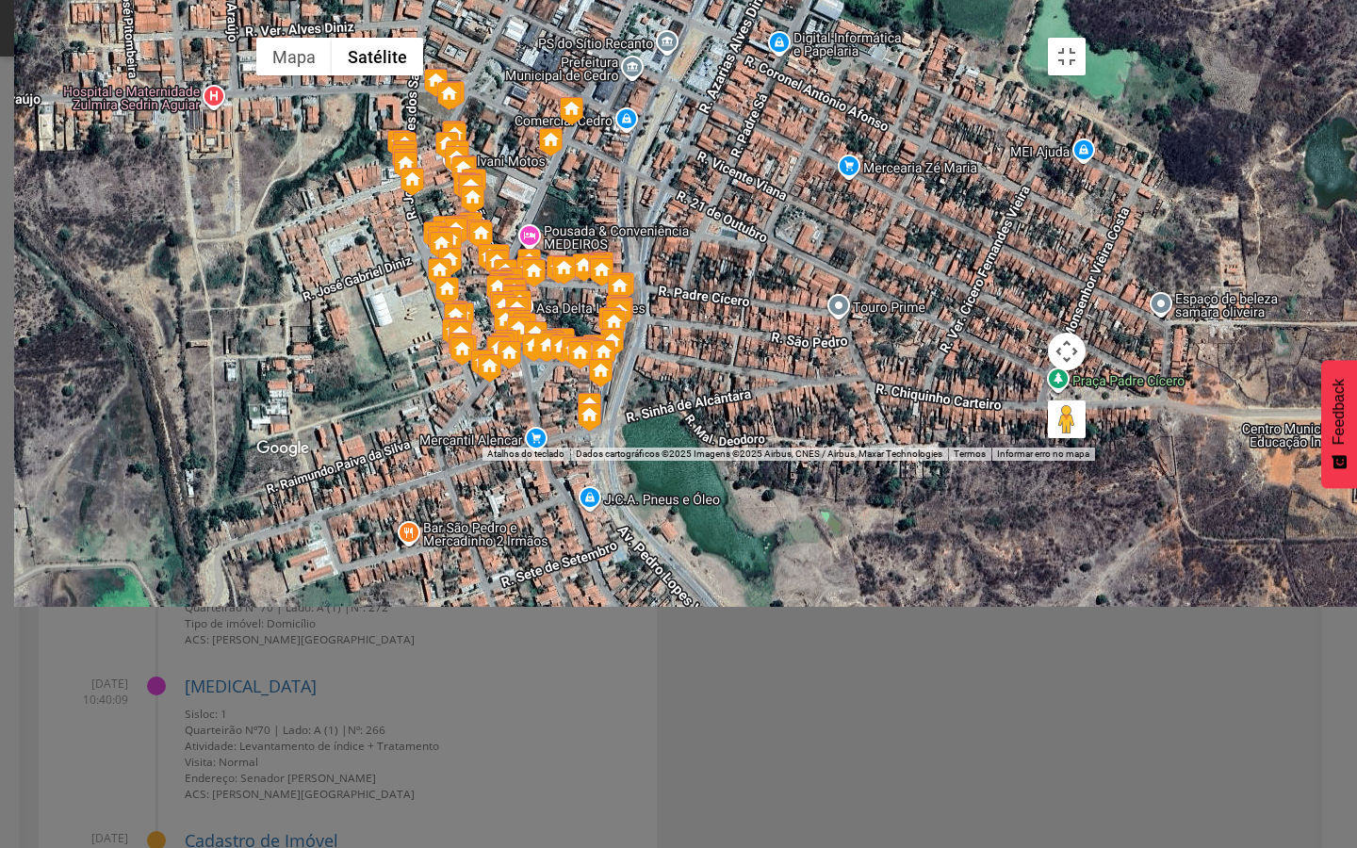
drag, startPoint x: 633, startPoint y: 508, endPoint x: 685, endPoint y: 373, distance: 144.3
click at [685, 373] on div at bounding box center [671, 244] width 848 height 432
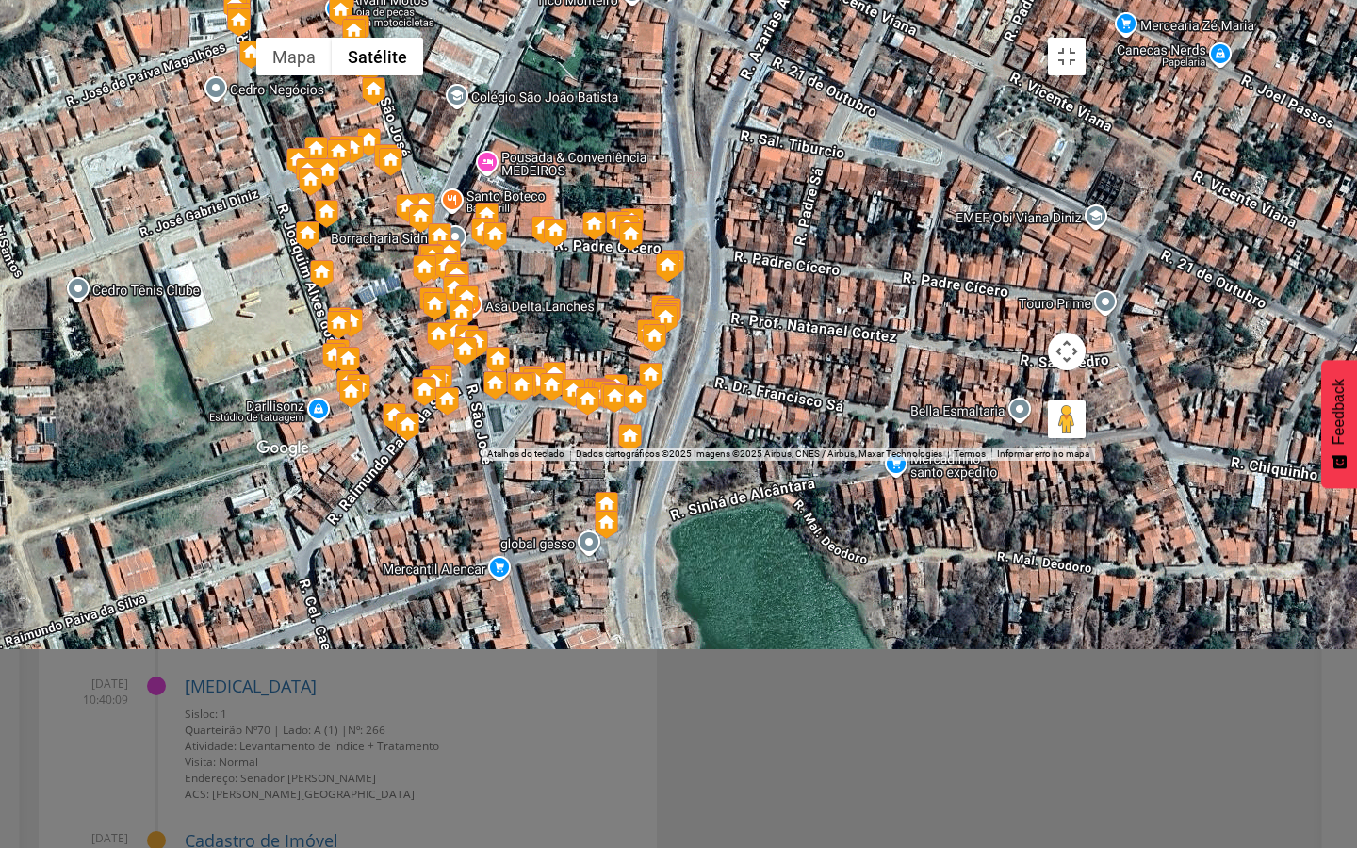
drag, startPoint x: 669, startPoint y: 461, endPoint x: 773, endPoint y: 285, distance: 204.1
click at [773, 312] on div at bounding box center [671, 244] width 848 height 432
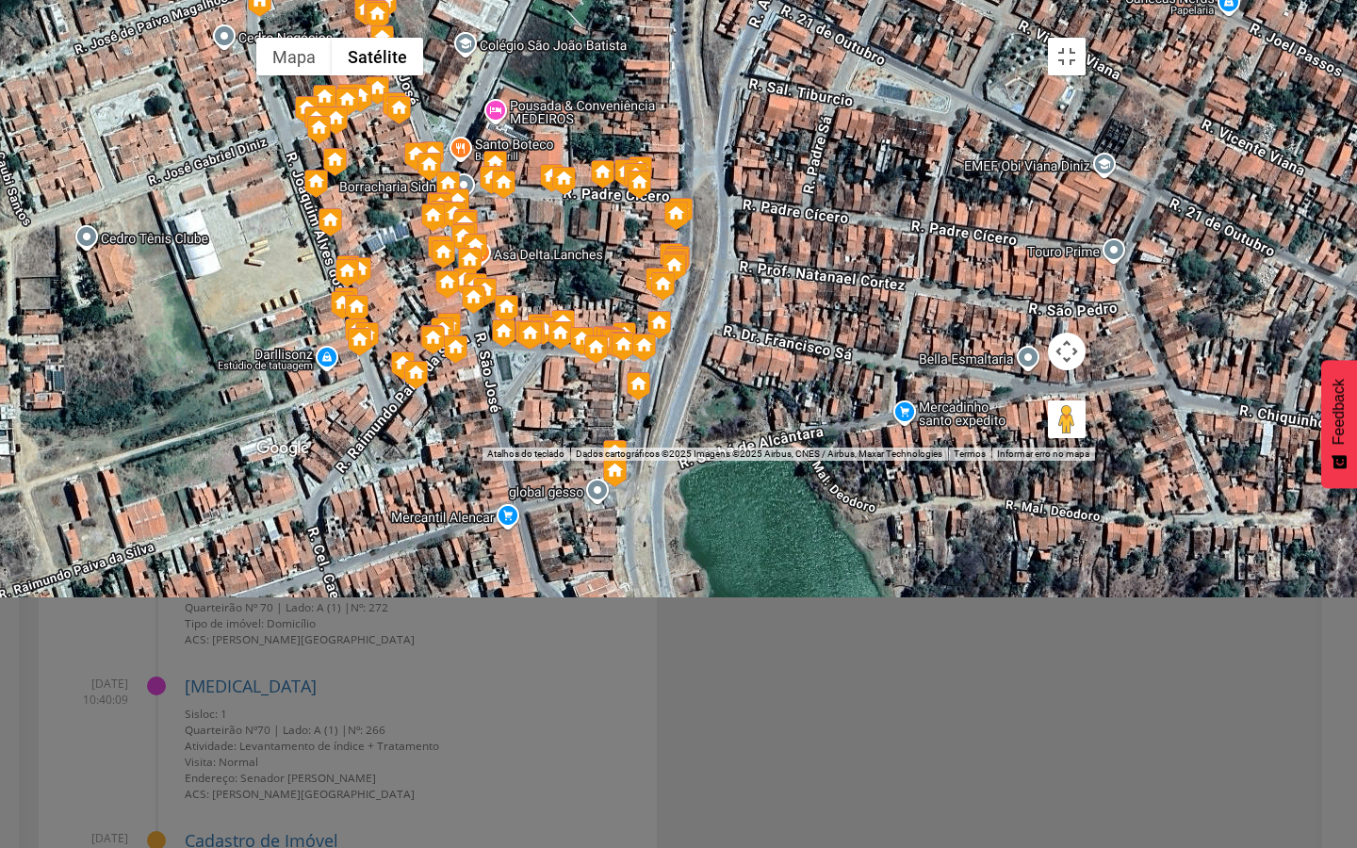
click at [774, 285] on div at bounding box center [671, 244] width 848 height 432
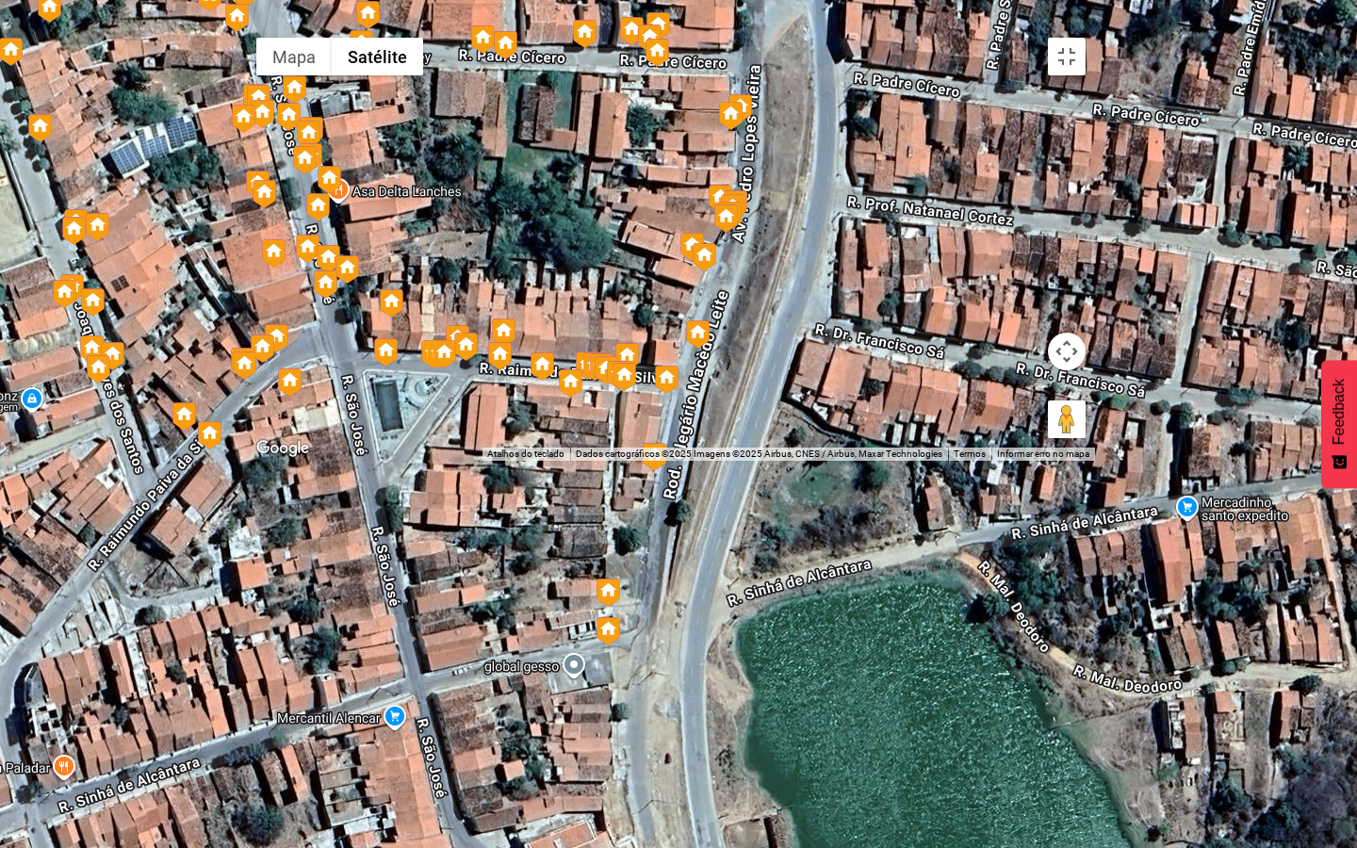
drag, startPoint x: 724, startPoint y: 473, endPoint x: 853, endPoint y: 333, distance: 190.0
click at [853, 333] on div at bounding box center [671, 244] width 848 height 432
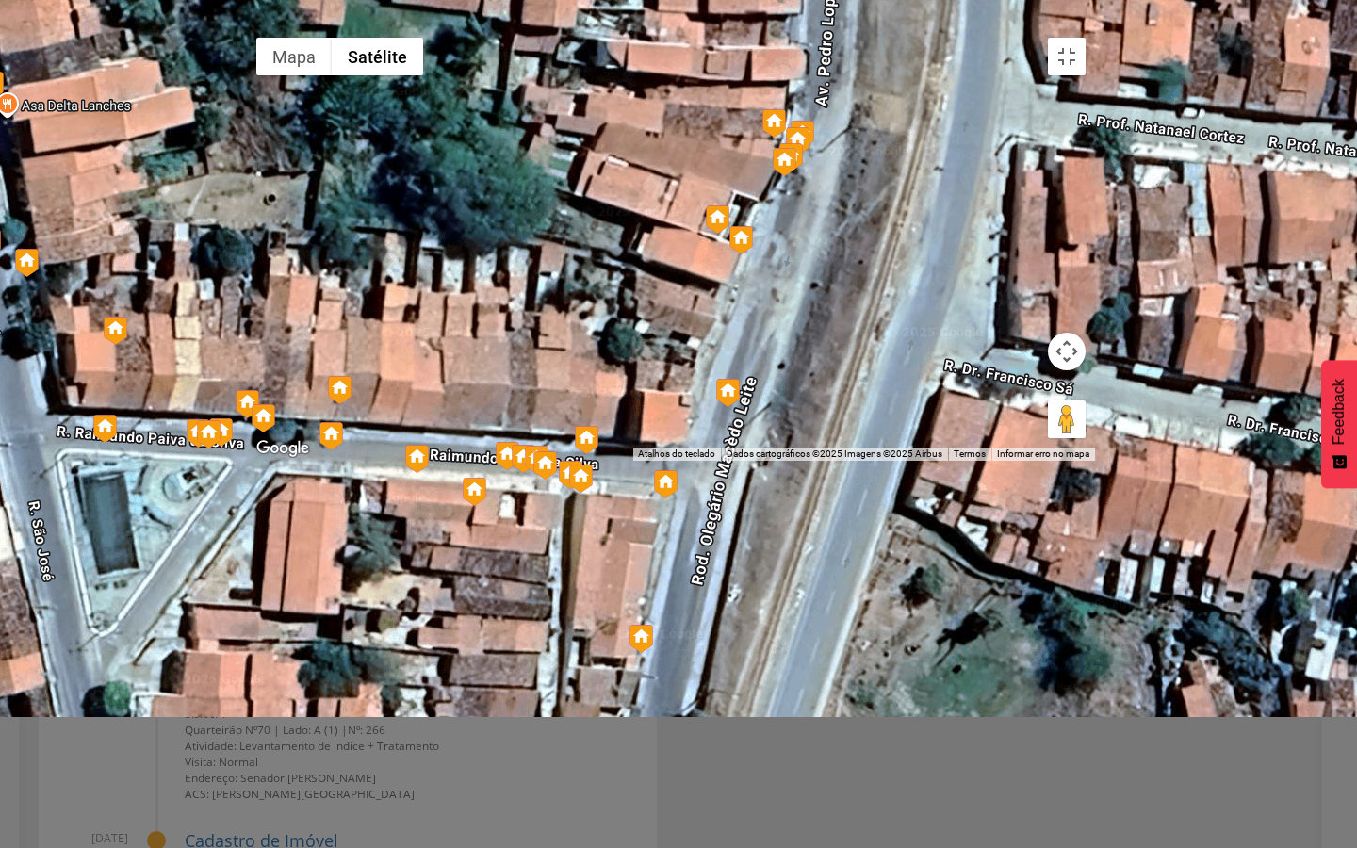
click at [707, 348] on div at bounding box center [671, 244] width 848 height 432
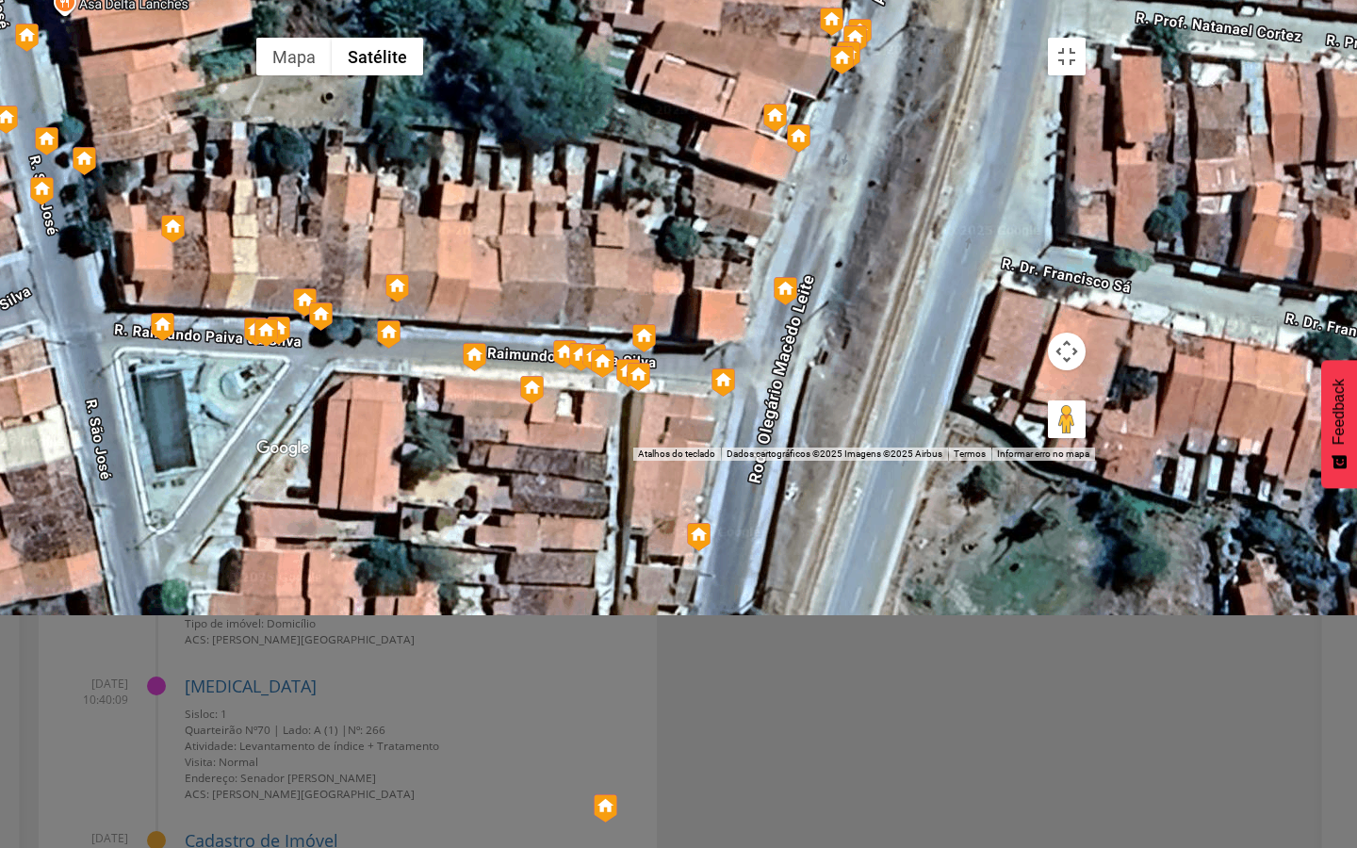
click at [713, 336] on div at bounding box center [671, 244] width 848 height 432
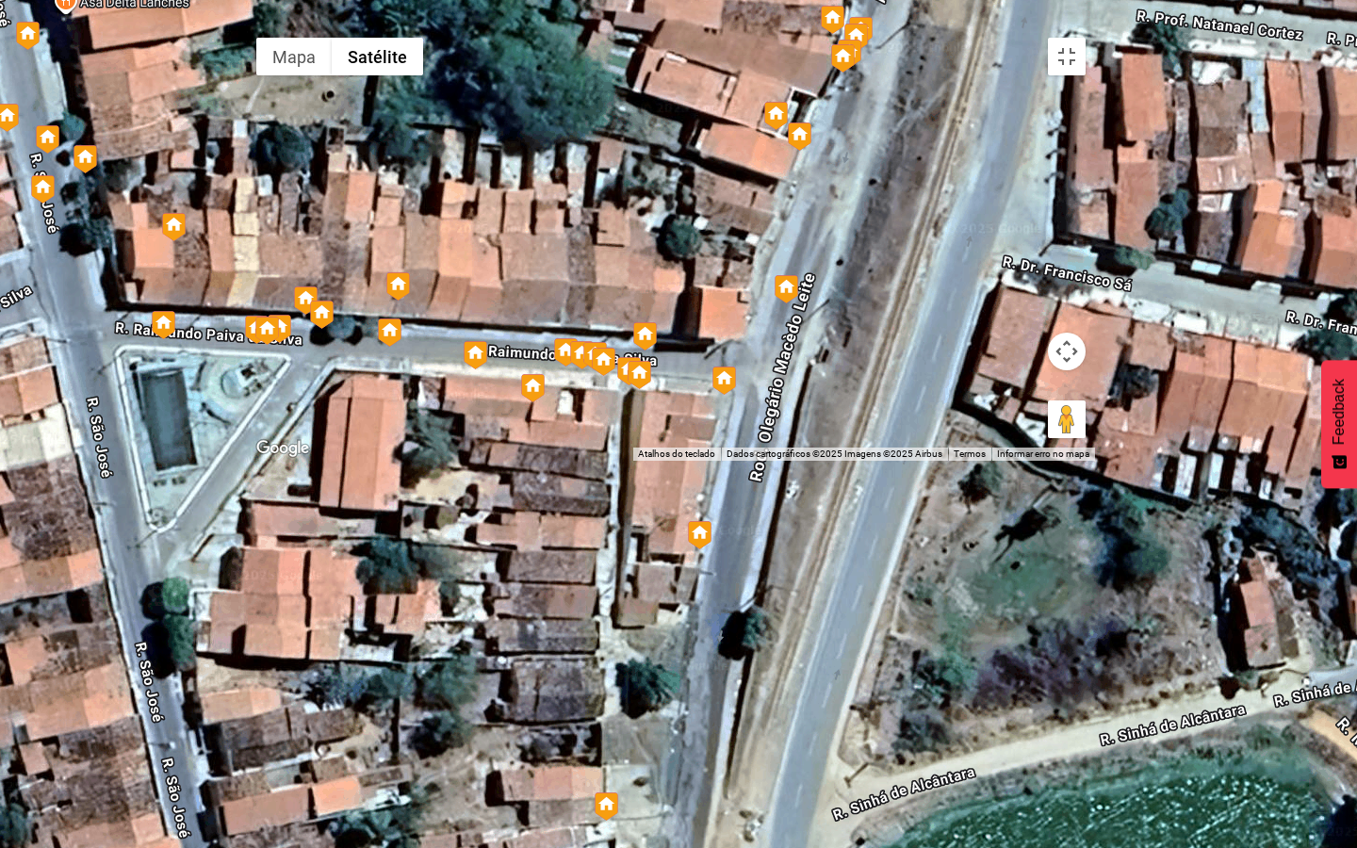
drag, startPoint x: 638, startPoint y: 485, endPoint x: 866, endPoint y: 327, distance: 277.5
click at [866, 327] on div at bounding box center [671, 244] width 848 height 432
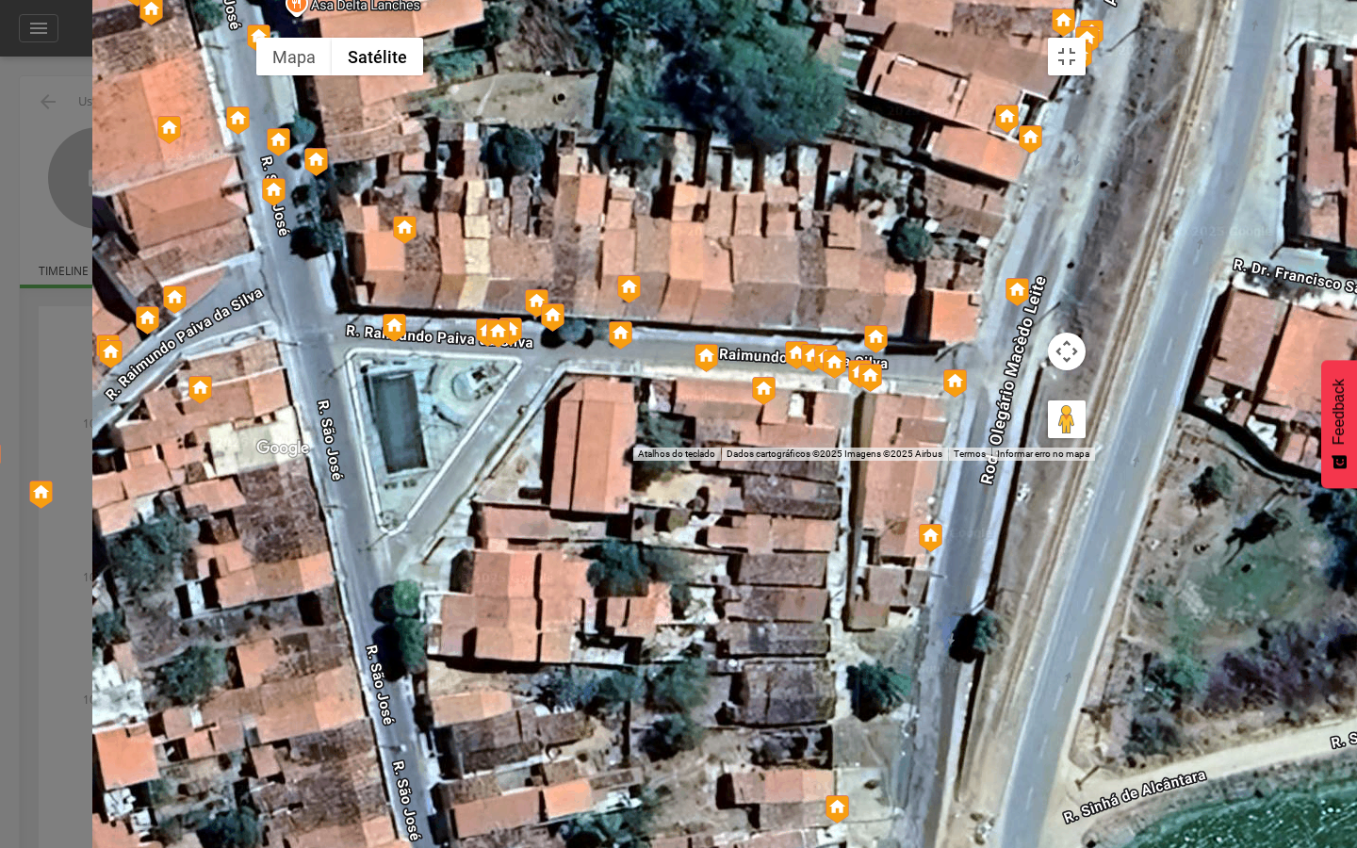
drag, startPoint x: 511, startPoint y: 328, endPoint x: 815, endPoint y: 330, distance: 304.3
click at [806, 330] on div at bounding box center [671, 244] width 848 height 432
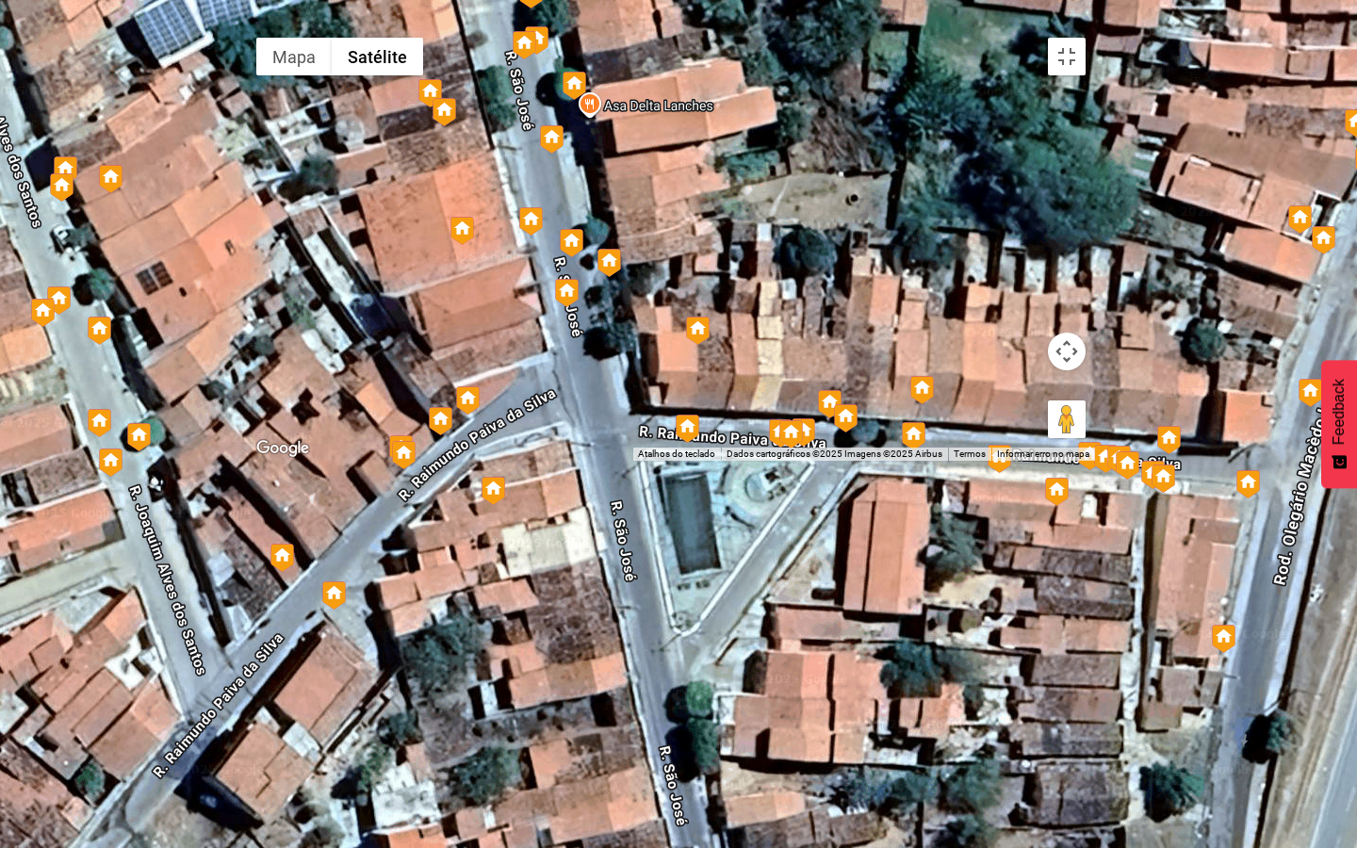
drag, startPoint x: 570, startPoint y: 314, endPoint x: 692, endPoint y: 432, distance: 170.6
click at [692, 432] on div at bounding box center [671, 244] width 848 height 432
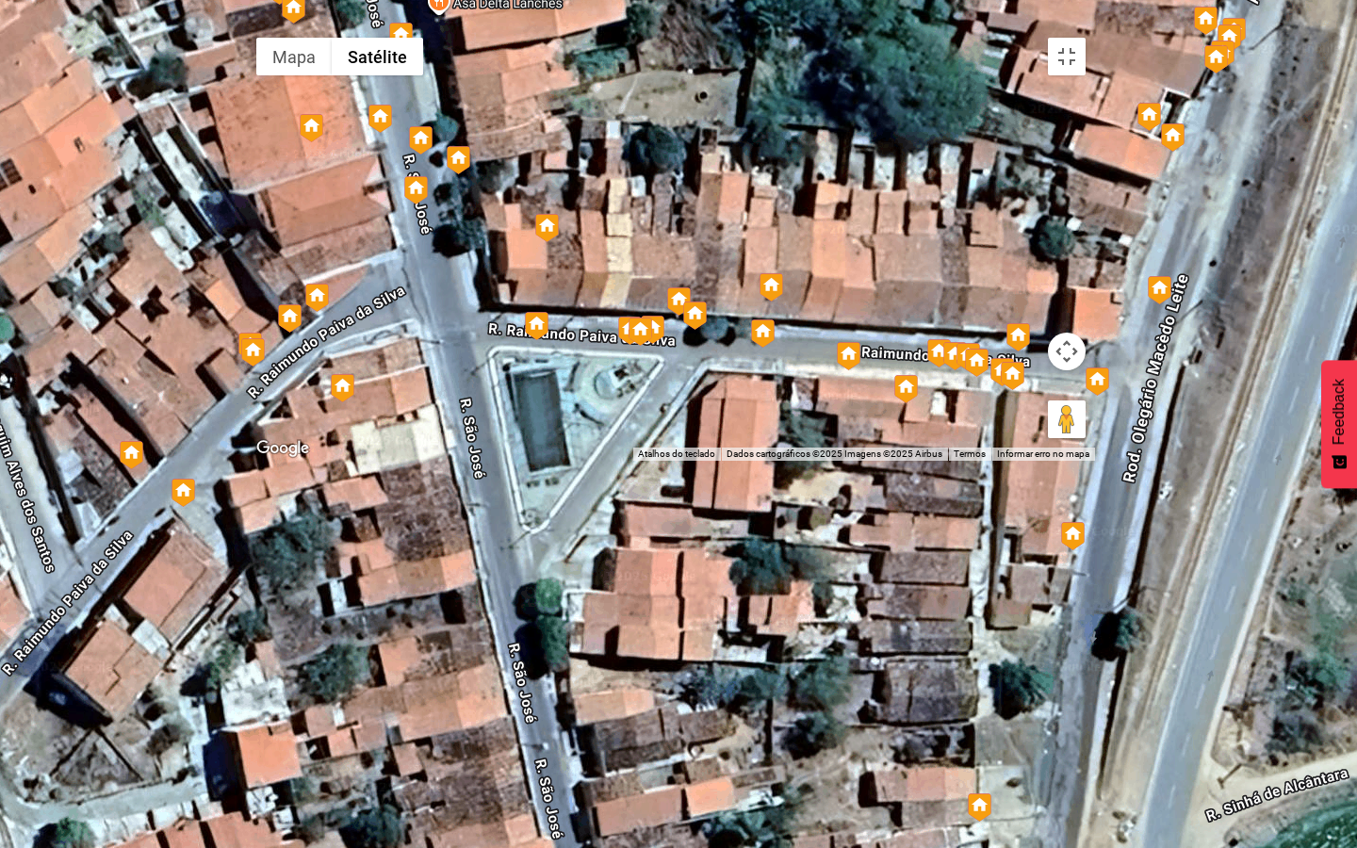
drag, startPoint x: 1056, startPoint y: 558, endPoint x: 934, endPoint y: 475, distance: 147.9
click at [934, 461] on div at bounding box center [671, 244] width 848 height 432
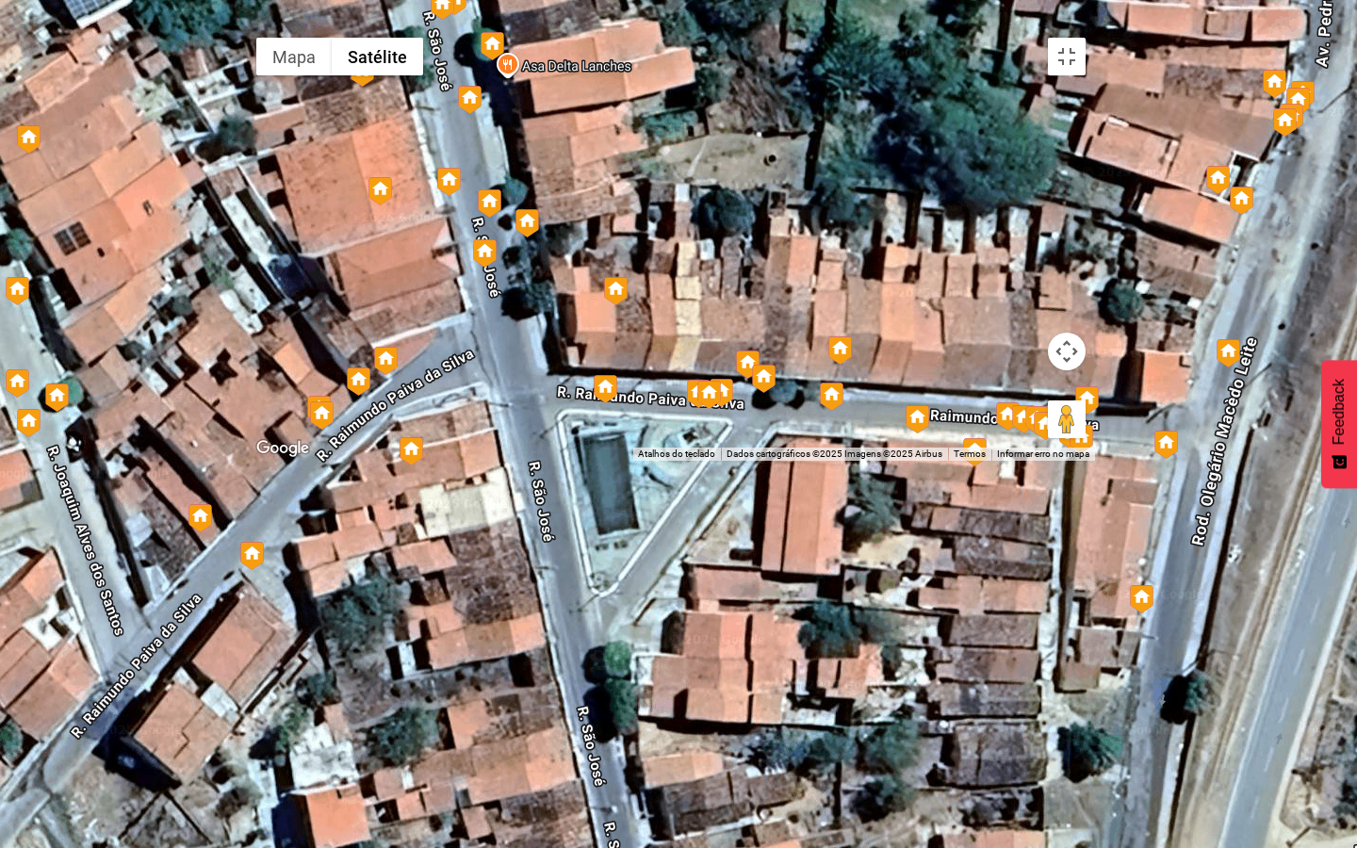
drag, startPoint x: 626, startPoint y: 268, endPoint x: 692, endPoint y: 329, distance: 90.0
click at [692, 329] on div at bounding box center [671, 244] width 848 height 432
click at [1085, 38] on button "Ativar a visualização em tela cheia" at bounding box center [1067, 57] width 38 height 38
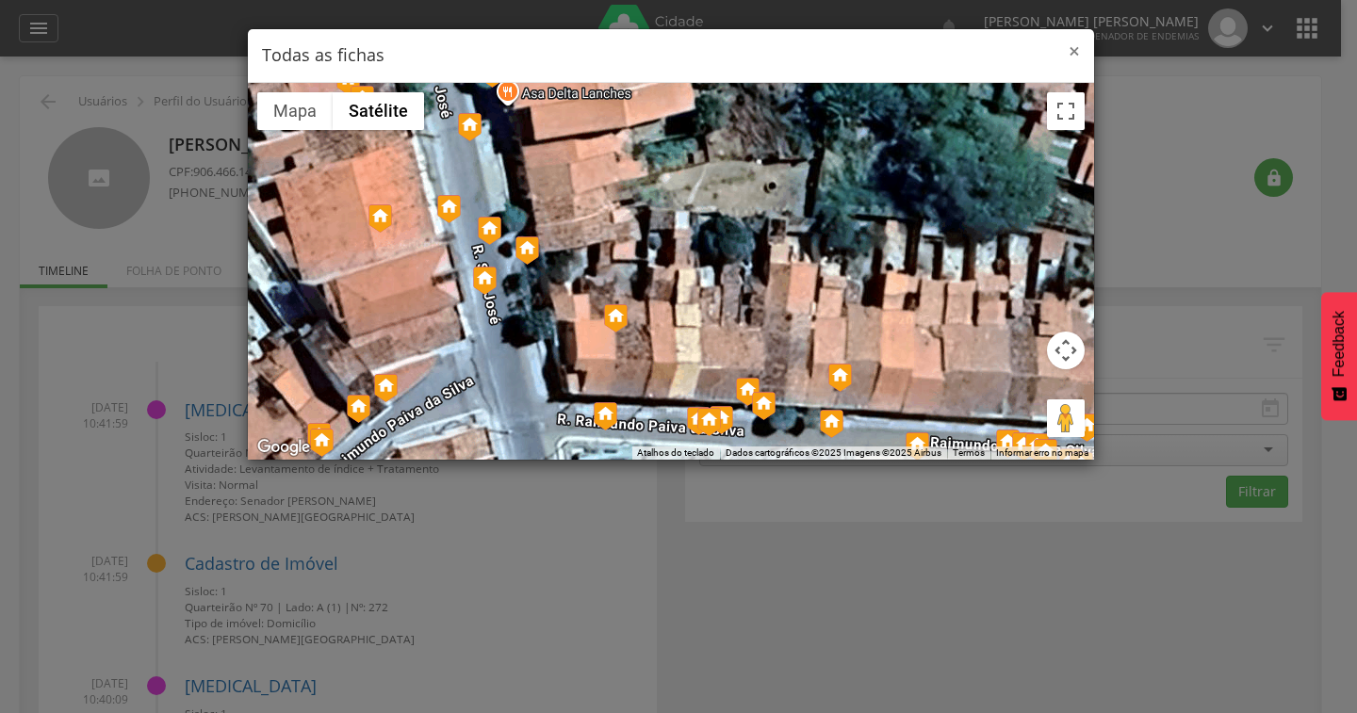
click at [1070, 51] on span "×" at bounding box center [1073, 51] width 11 height 26
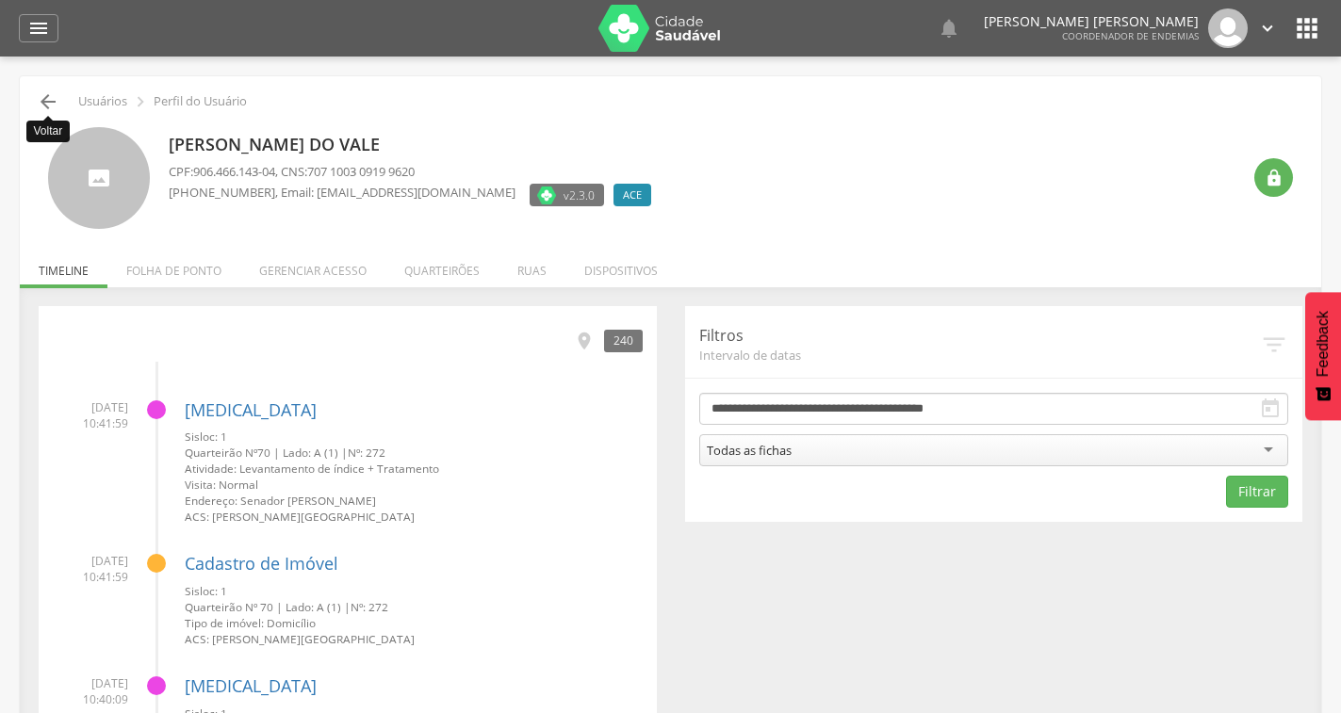
click at [50, 93] on icon "" at bounding box center [48, 101] width 23 height 23
